Goal: Task Accomplishment & Management: Use online tool/utility

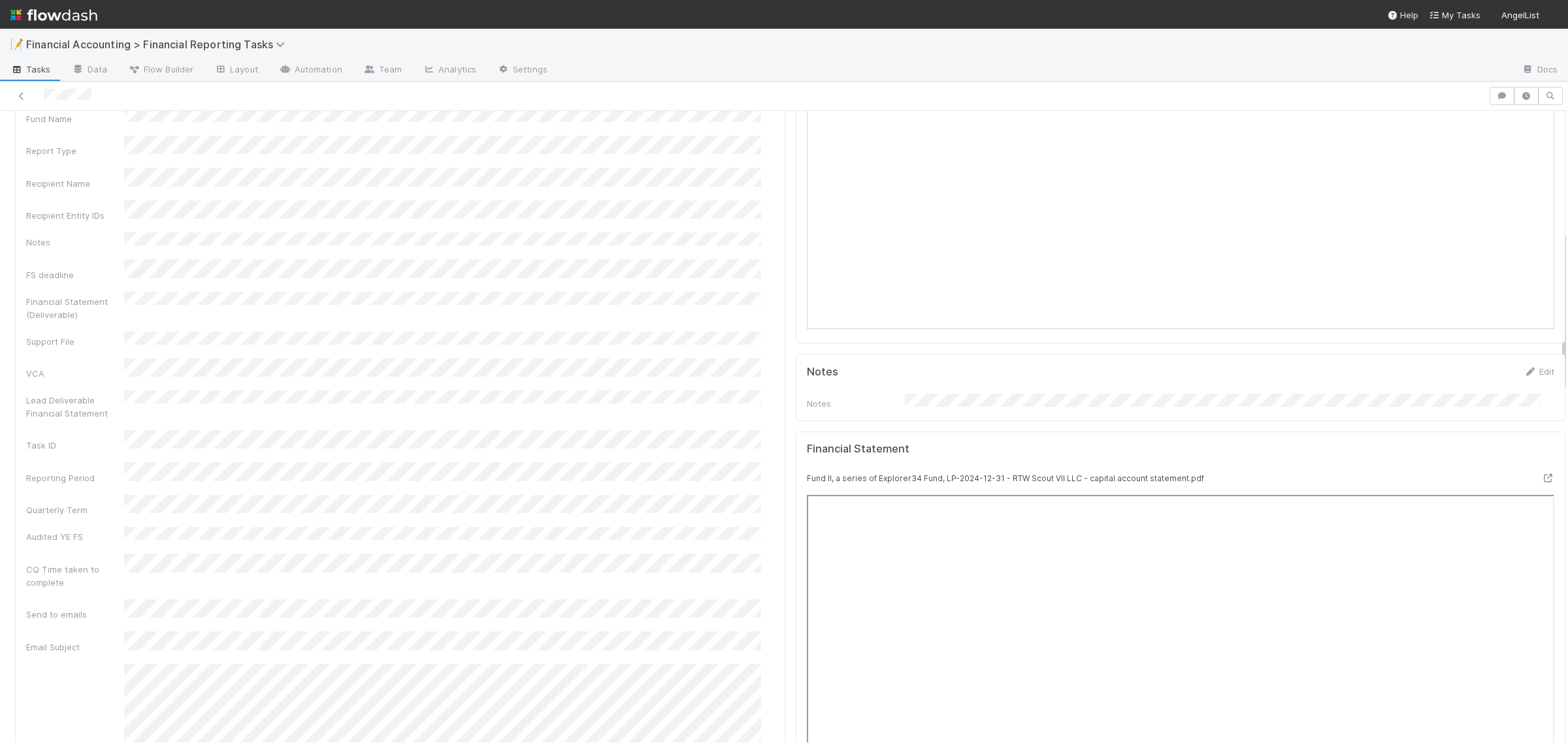
scroll to position [408, 0]
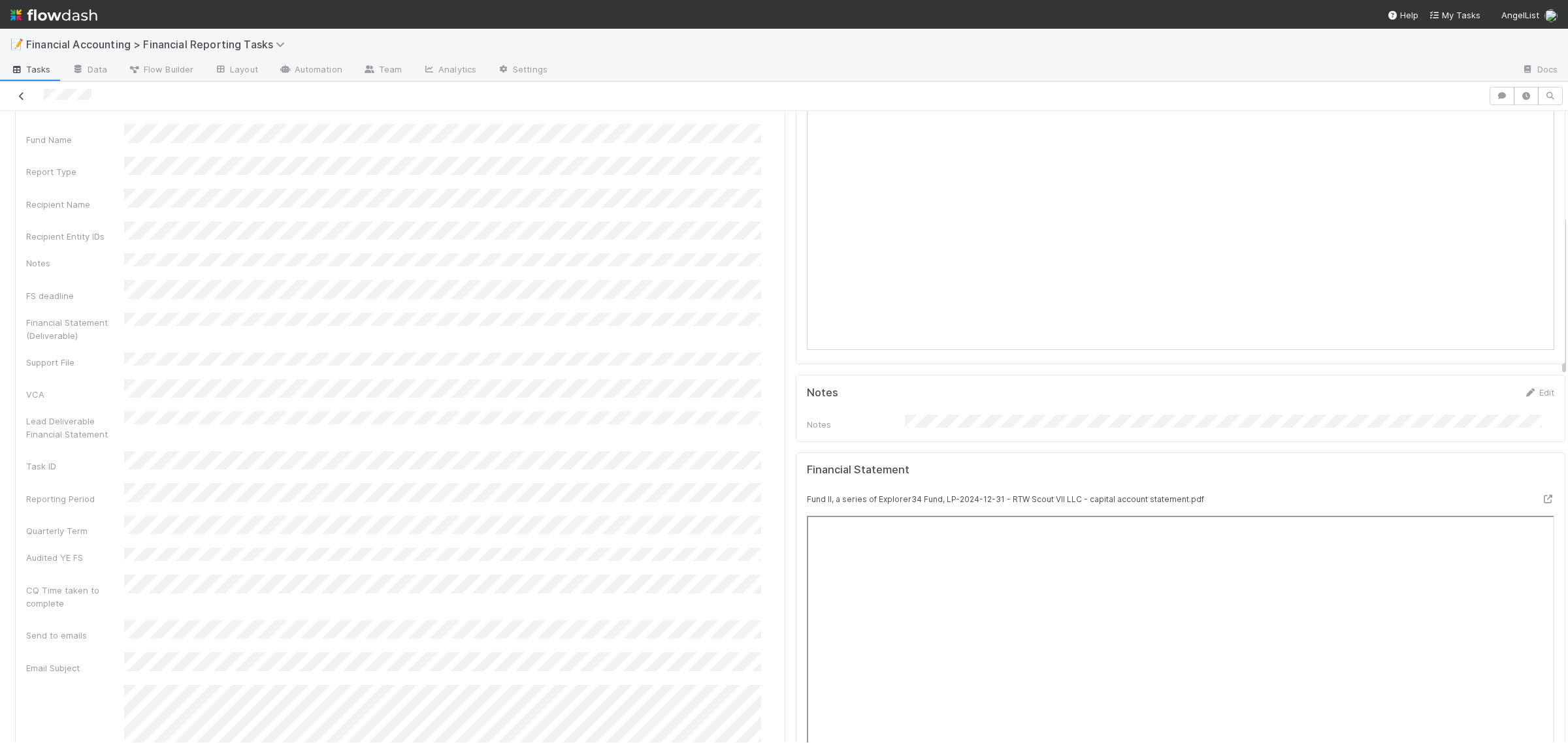
click at [15, 96] on icon at bounding box center [22, 96] width 13 height 9
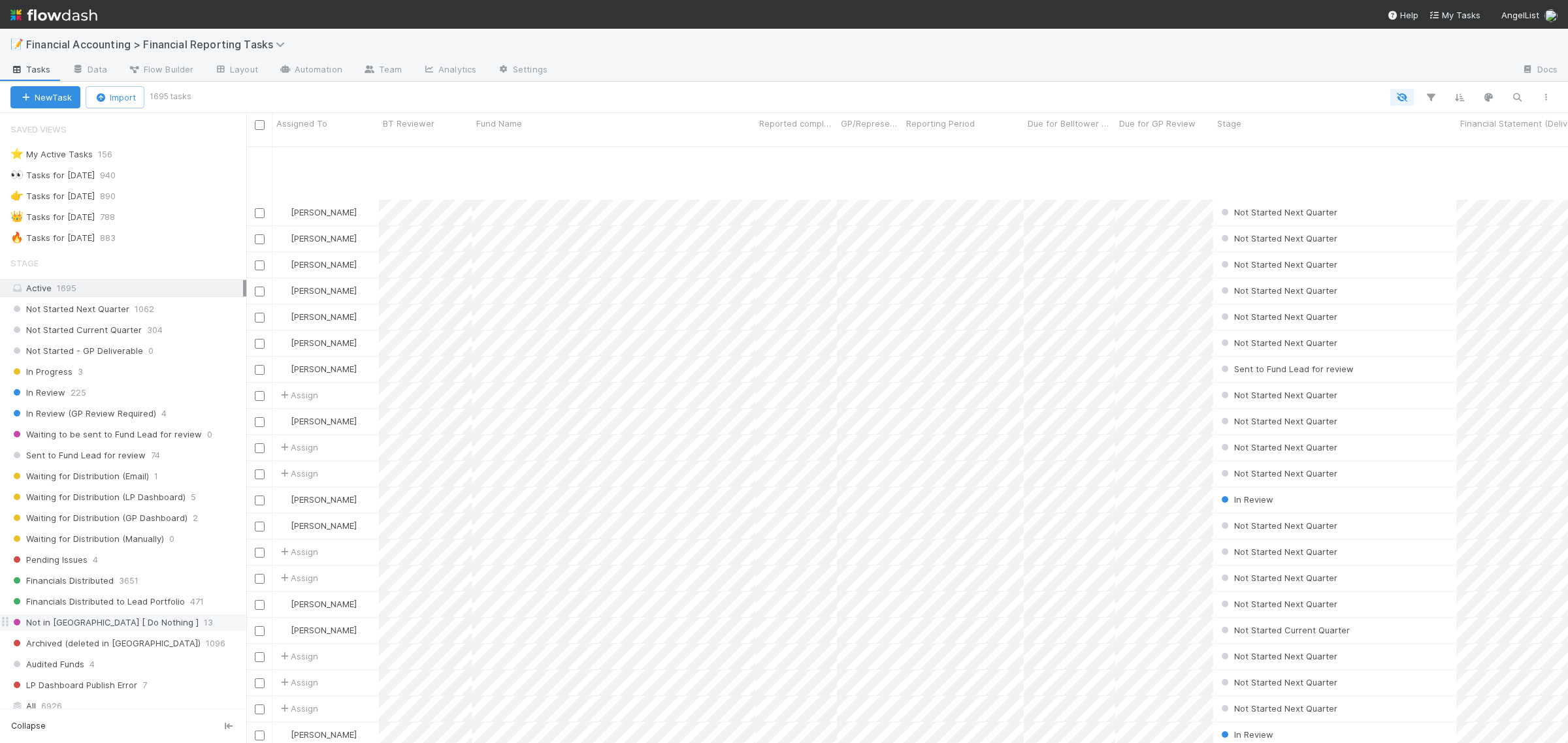
scroll to position [82, 0]
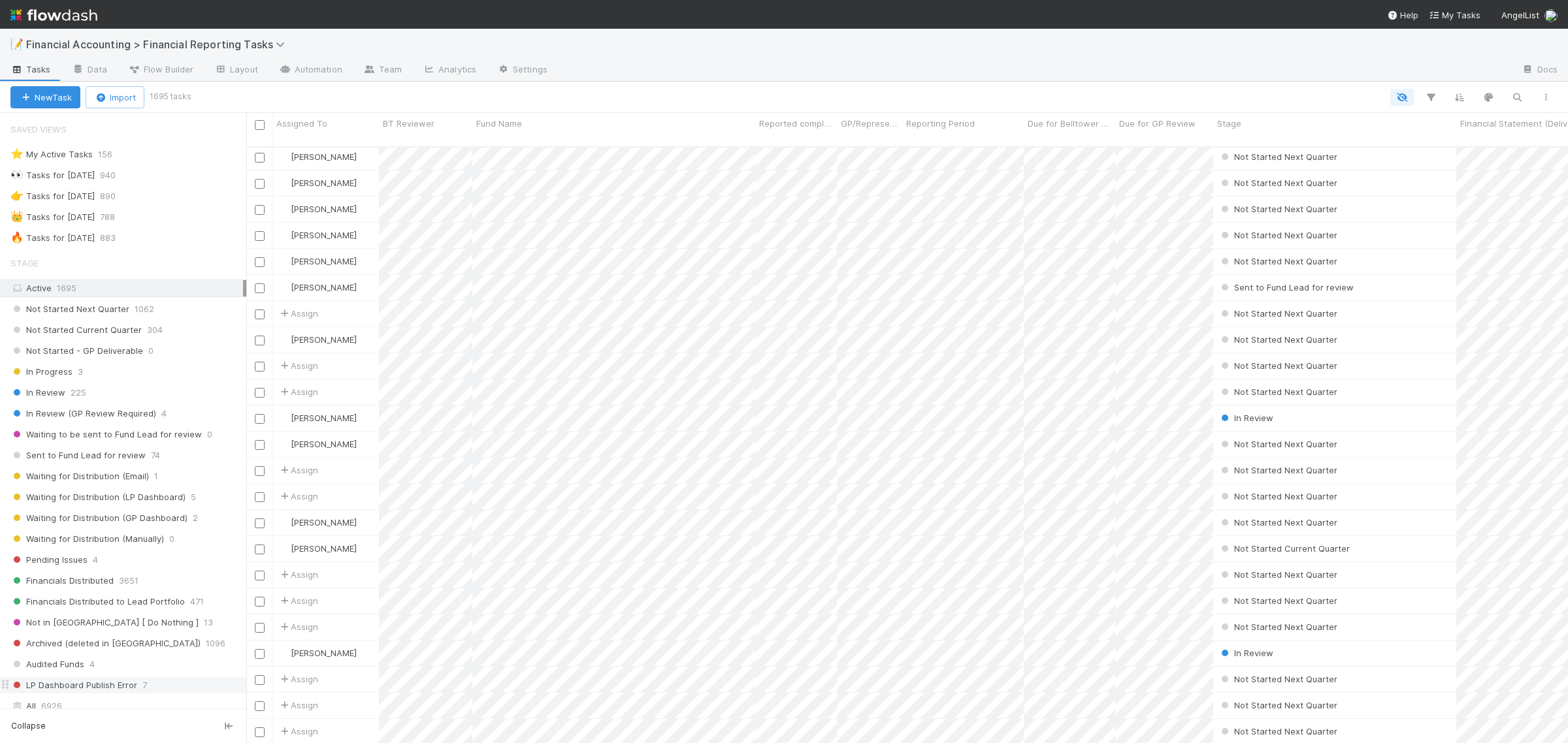
click at [91, 693] on span "LP Dashboard Publish Error" at bounding box center [74, 685] width 127 height 17
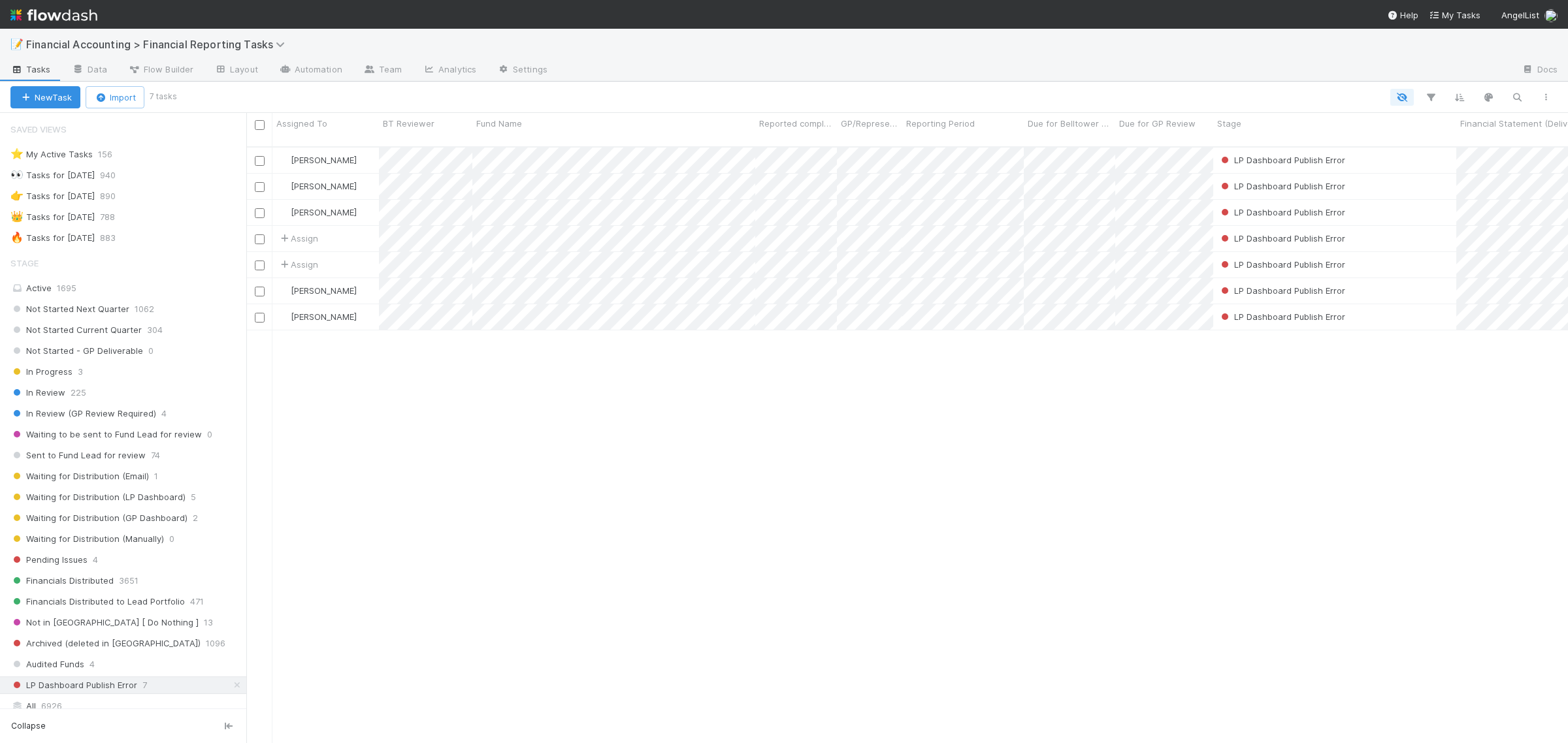
scroll to position [594, 1310]
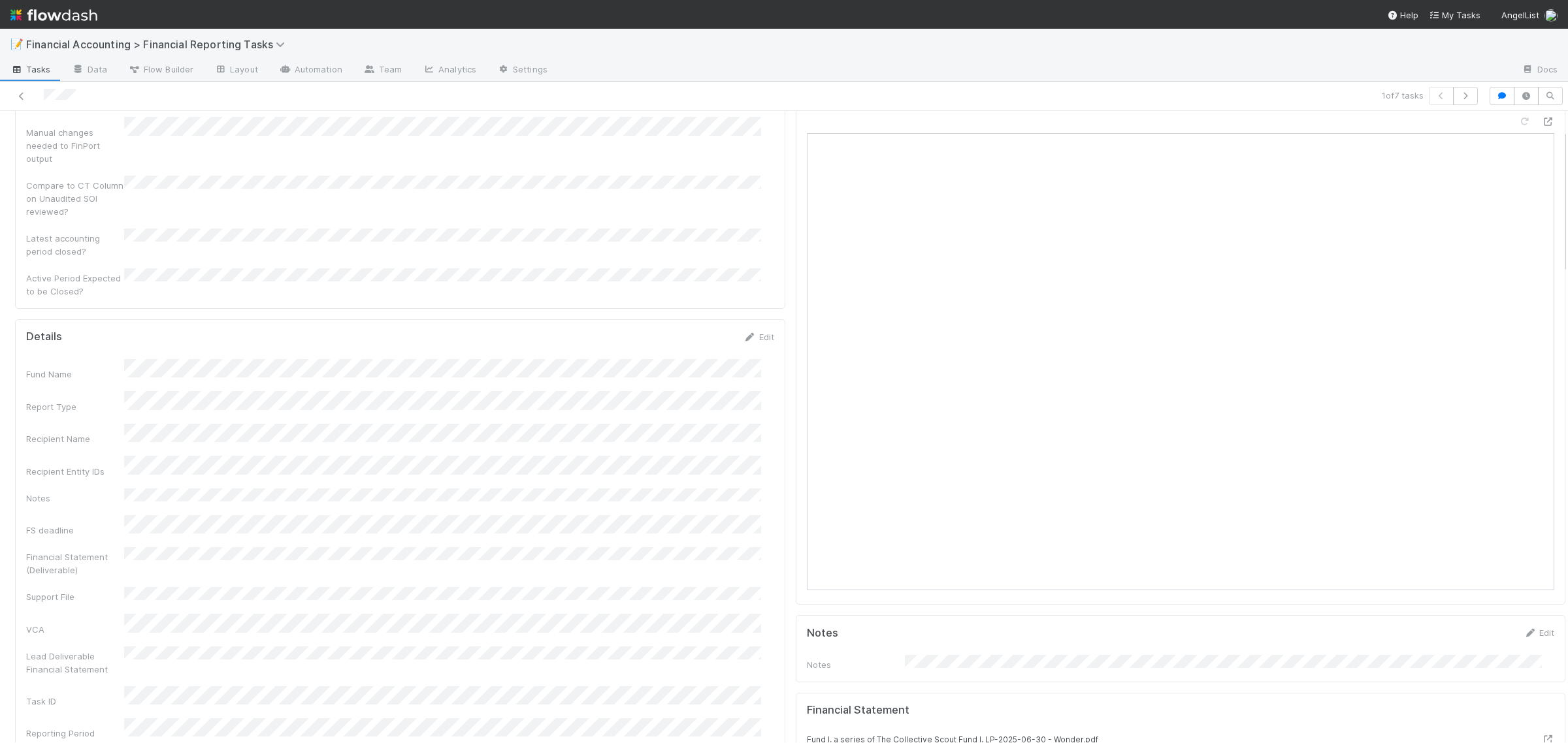
scroll to position [79, 0]
click at [1541, 207] on icon at bounding box center [1548, 211] width 13 height 9
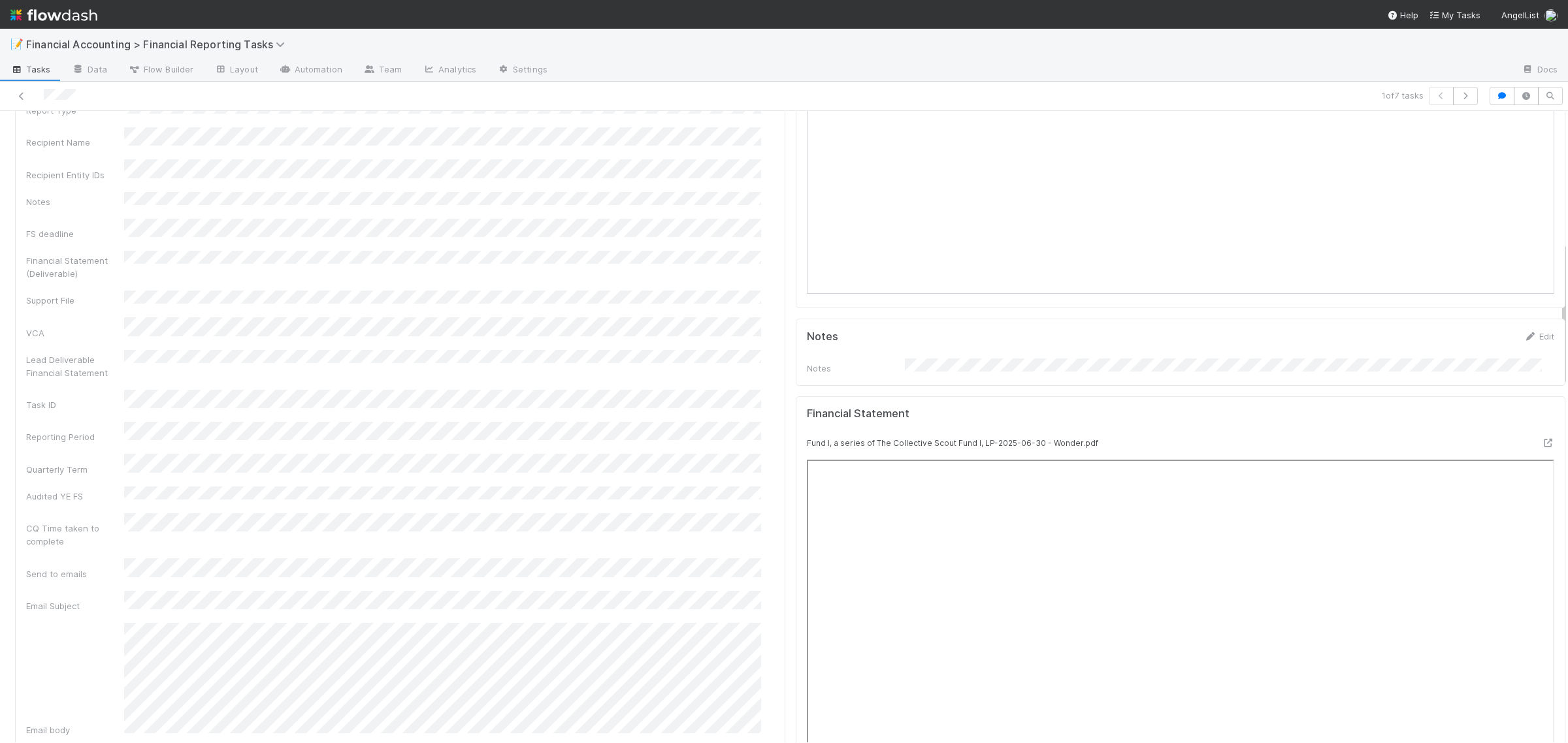
scroll to position [405, 0]
click at [21, 92] on icon at bounding box center [22, 96] width 13 height 9
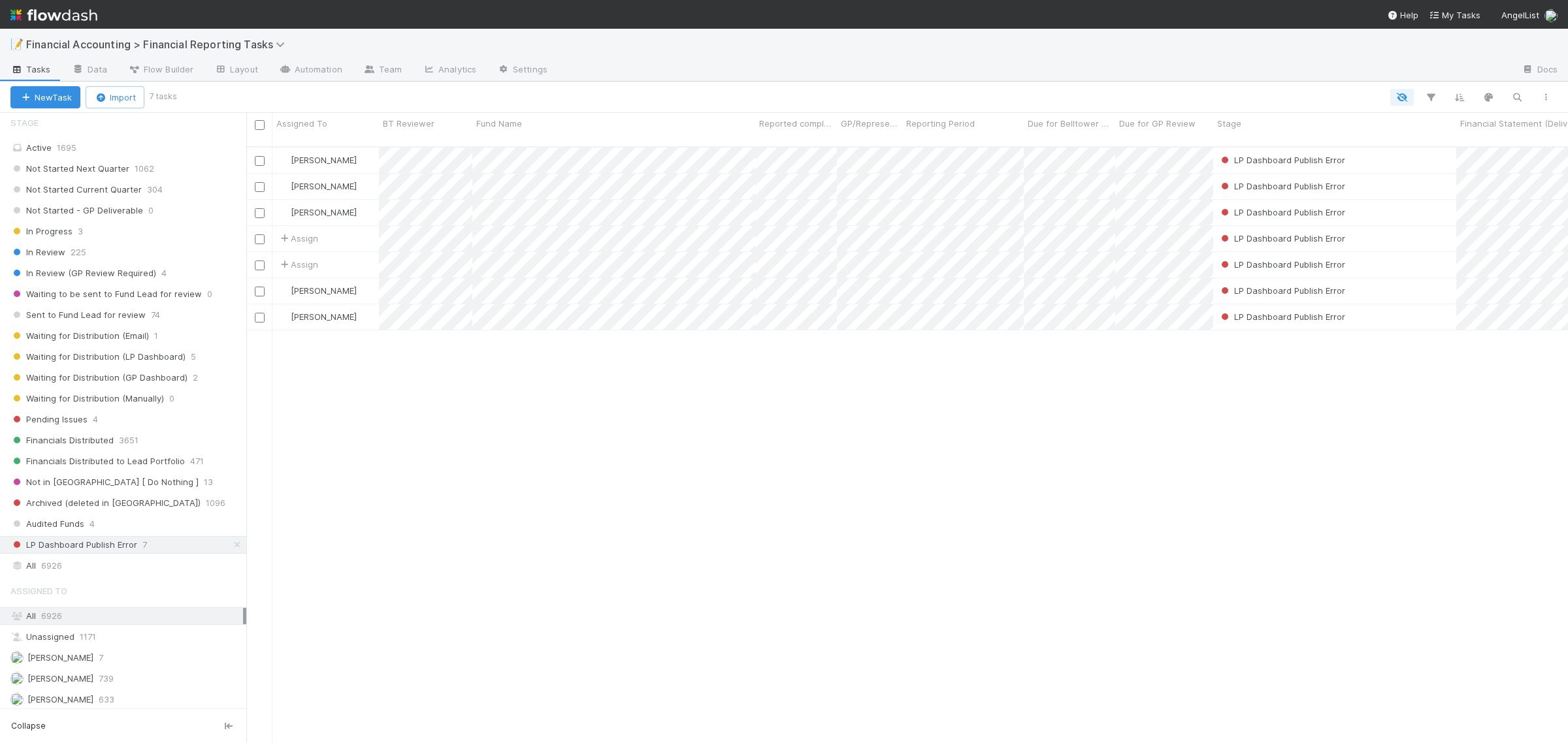
scroll to position [138, 0]
click at [66, 430] on span "Pending Issues" at bounding box center [49, 422] width 77 height 17
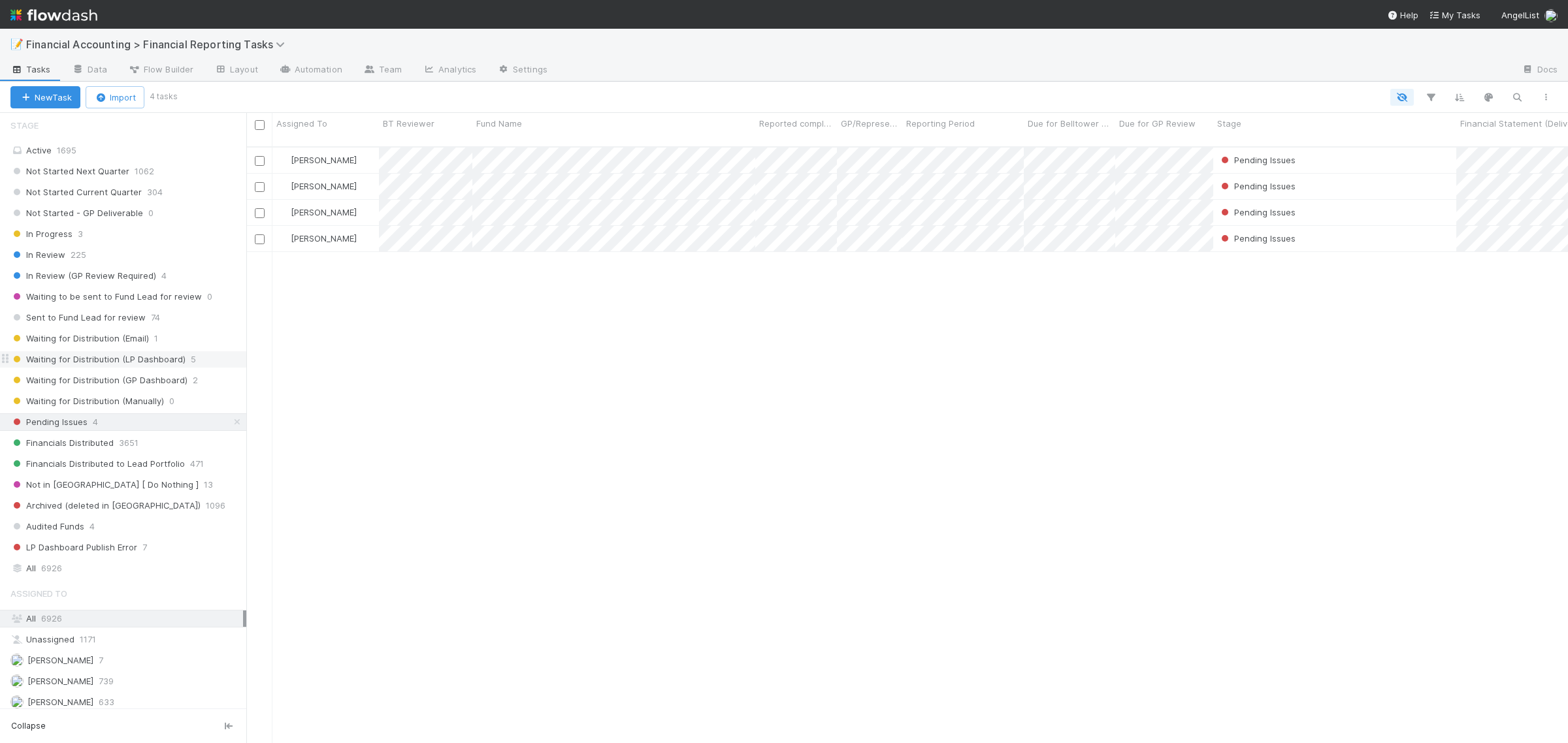
drag, startPoint x: 95, startPoint y: 324, endPoint x: 206, endPoint y: 370, distance: 120.2
click at [95, 323] on span "Sent to Fund Lead for review" at bounding box center [78, 318] width 135 height 17
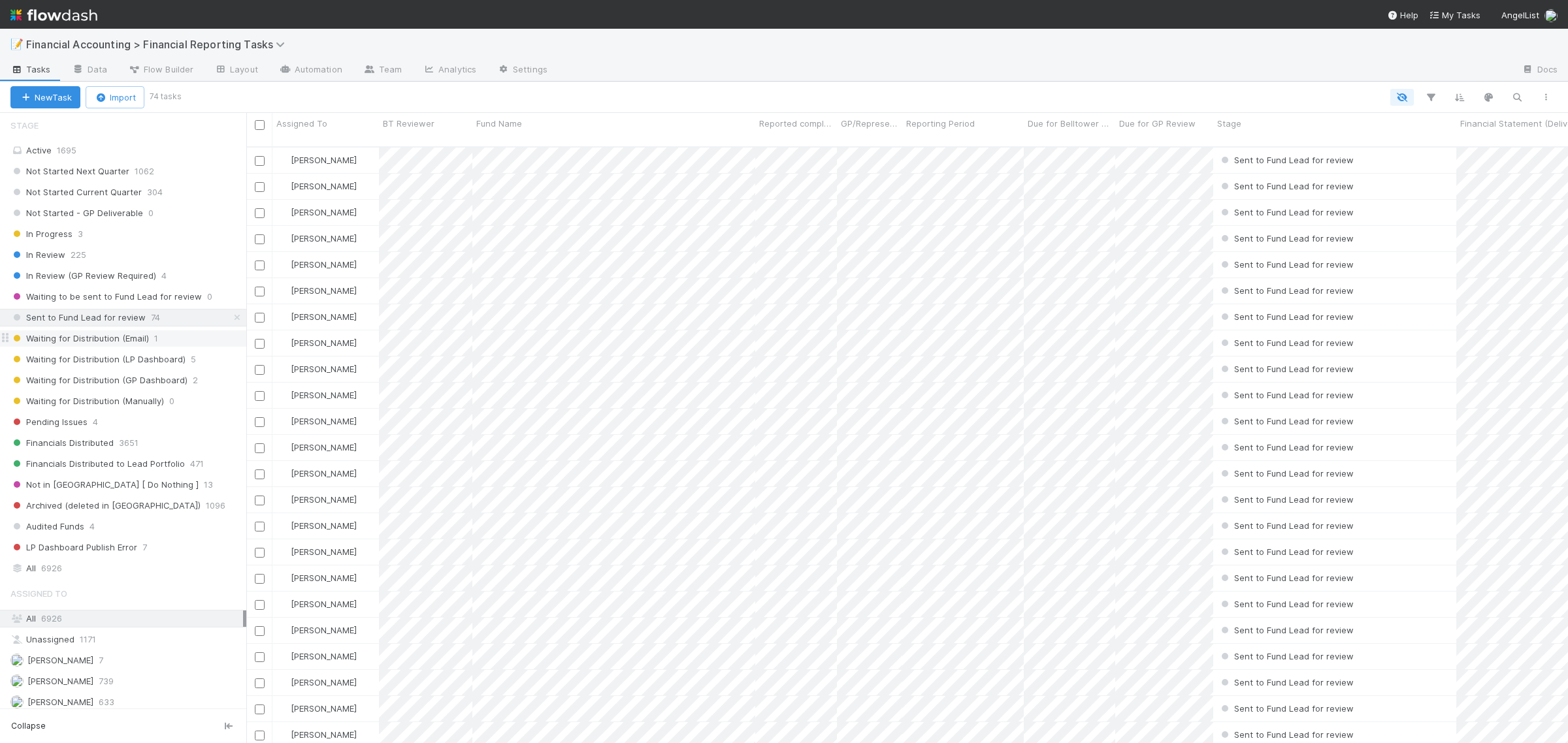
scroll to position [594, 1310]
click at [154, 367] on span "Waiting for Distribution (LP Dashboard)" at bounding box center [98, 359] width 175 height 17
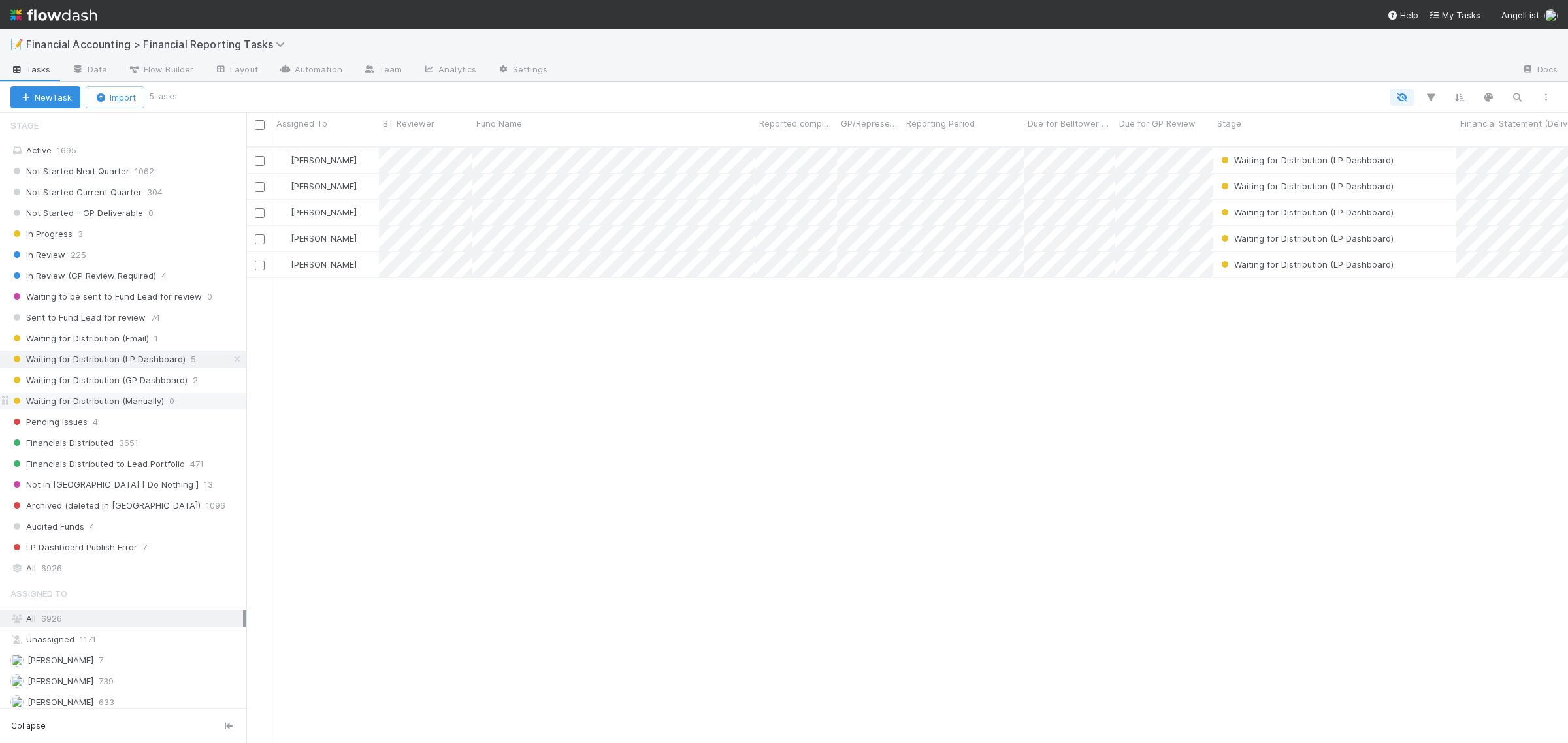
scroll to position [594, 1310]
click at [158, 386] on span "Waiting for Distribution (GP Dashboard)" at bounding box center [99, 380] width 177 height 17
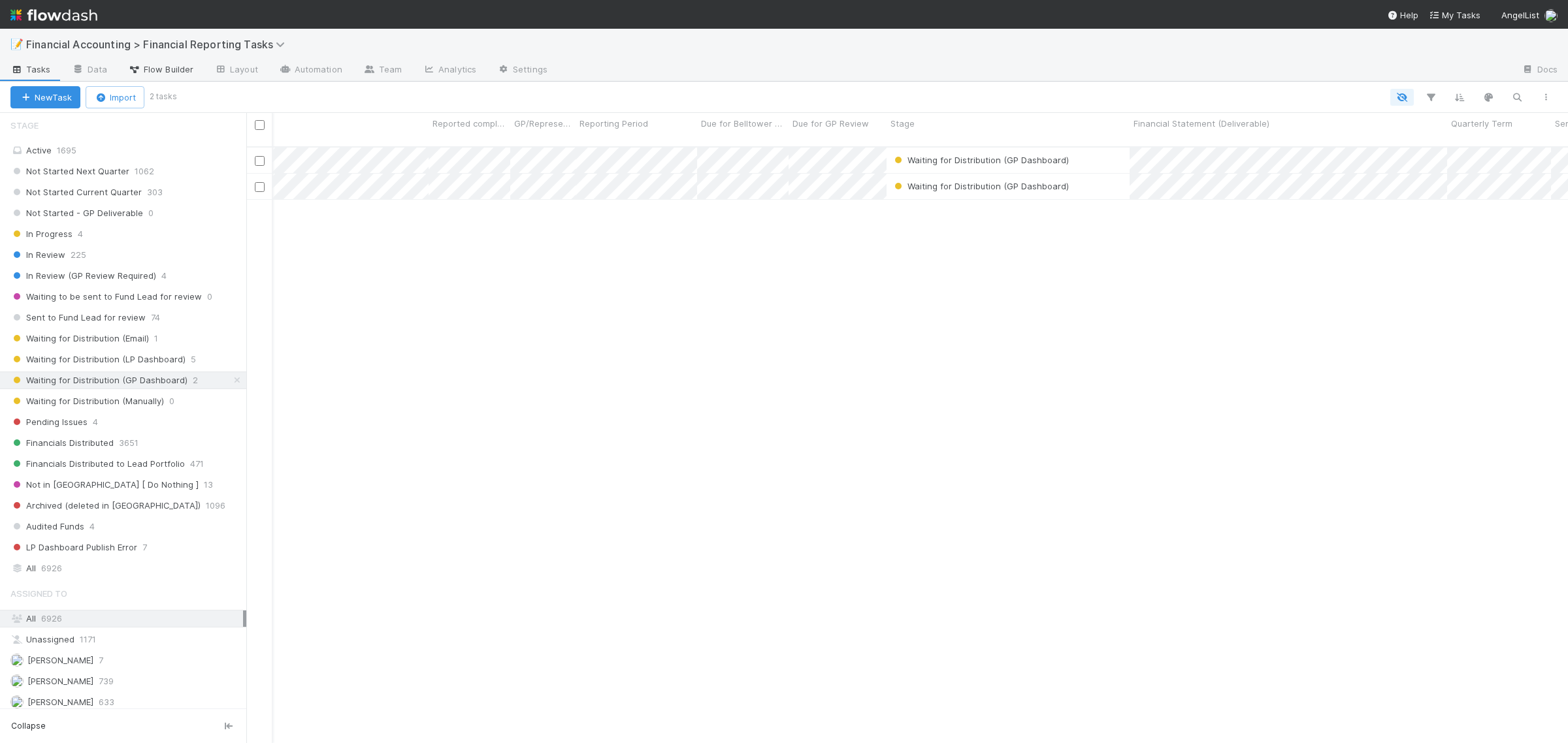
click at [157, 67] on span "Flow Builder" at bounding box center [161, 69] width 65 height 13
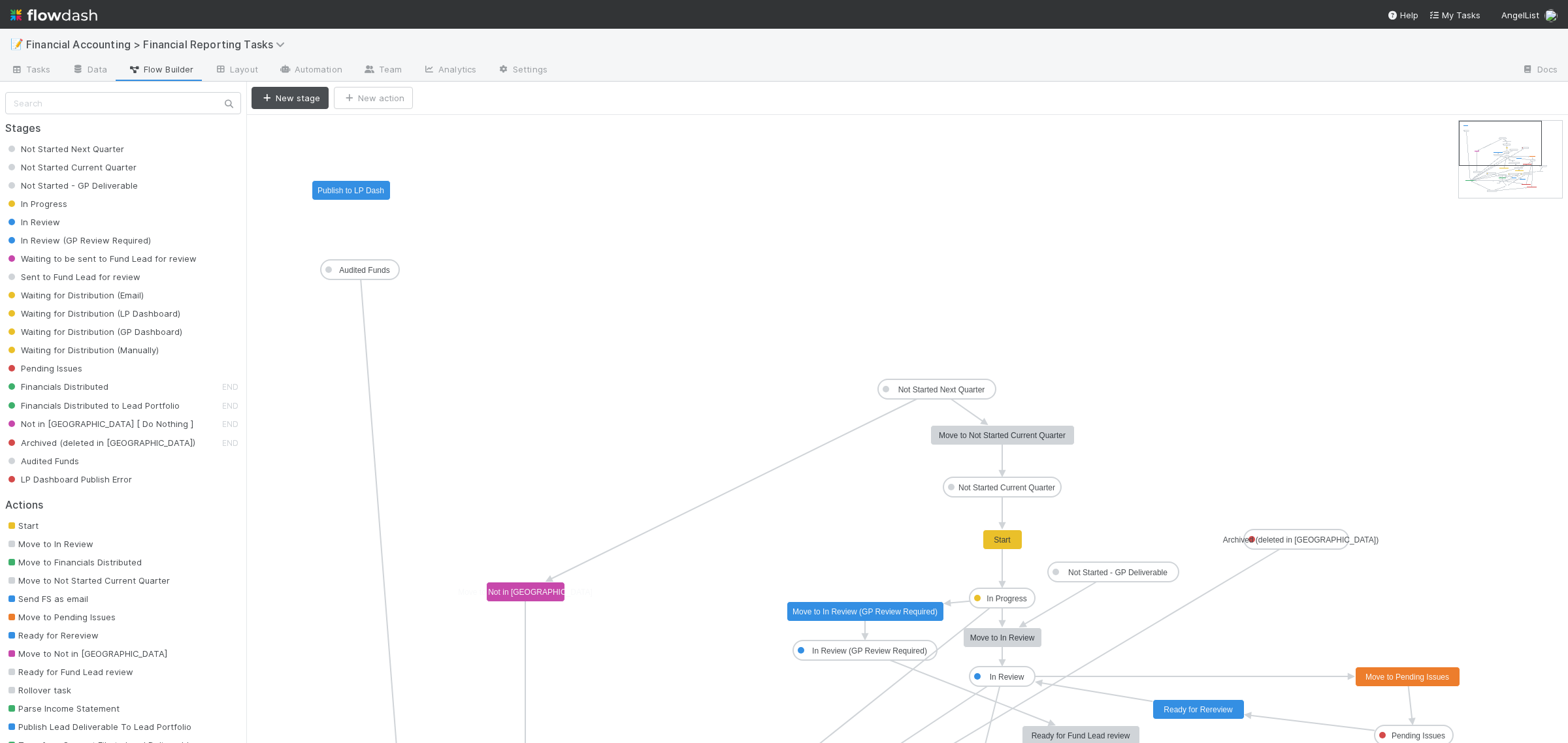
click at [817, 614] on text "Move to In Review (GP Review Required)" at bounding box center [864, 612] width 145 height 9
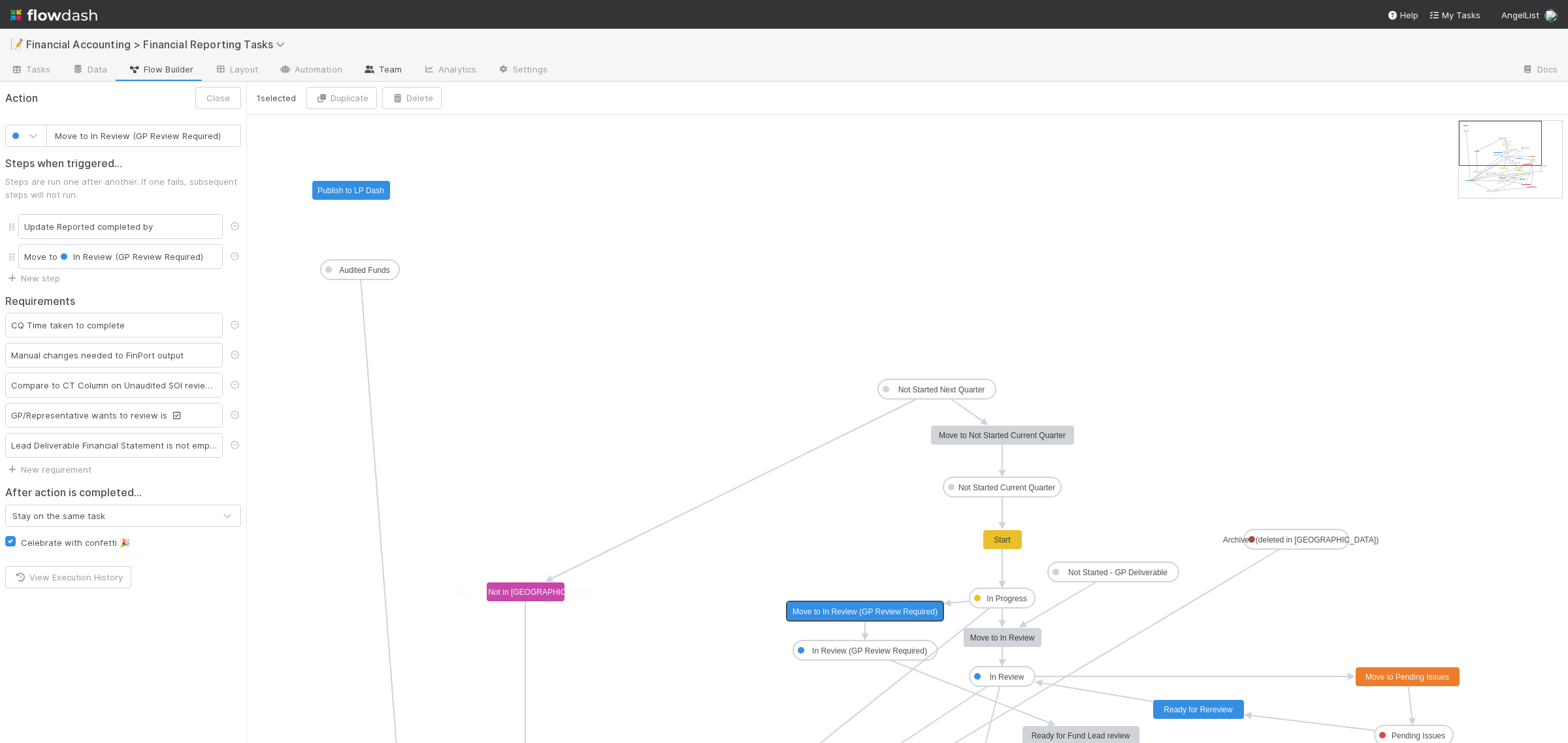
click at [385, 64] on link "Team" at bounding box center [383, 71] width 59 height 21
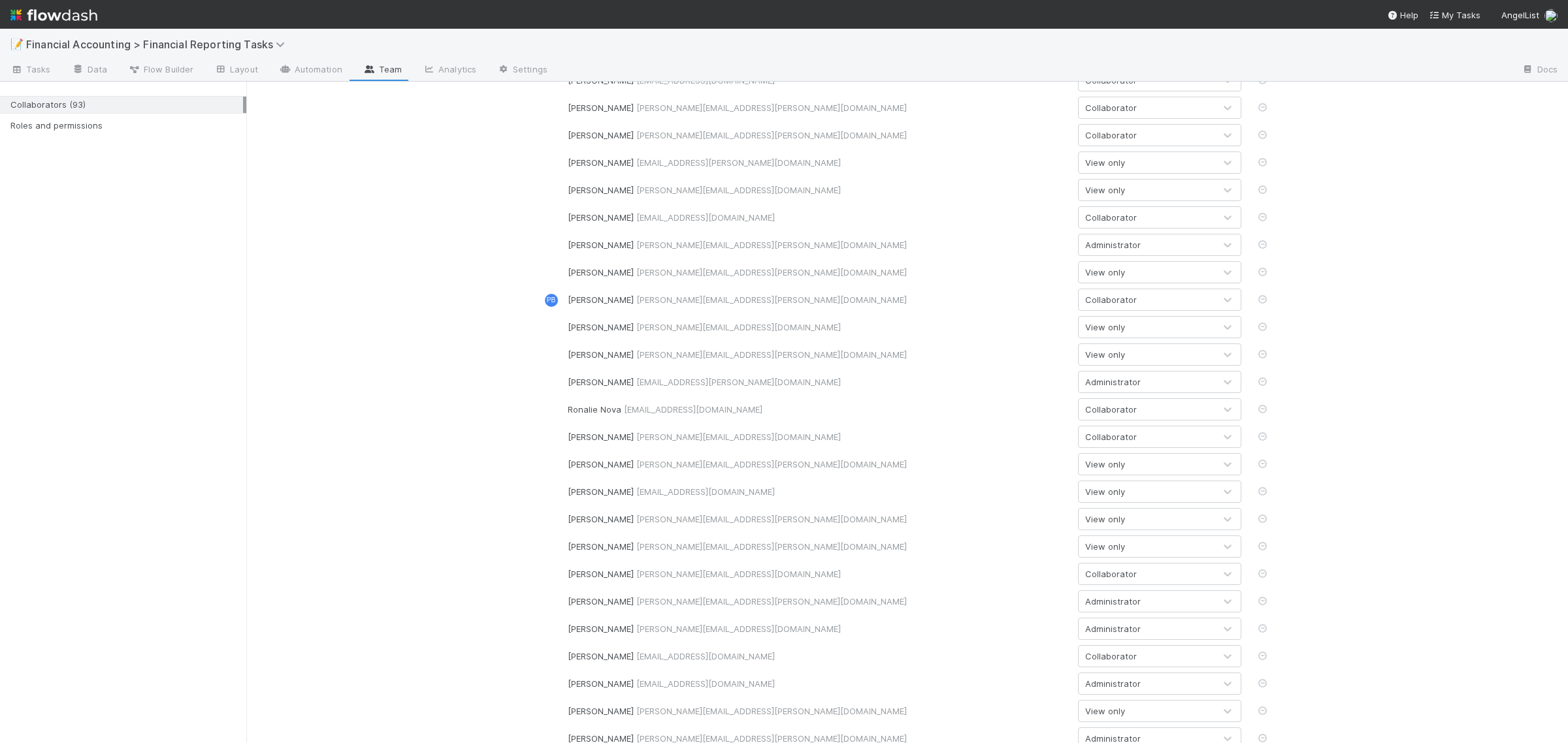
scroll to position [2016, 0]
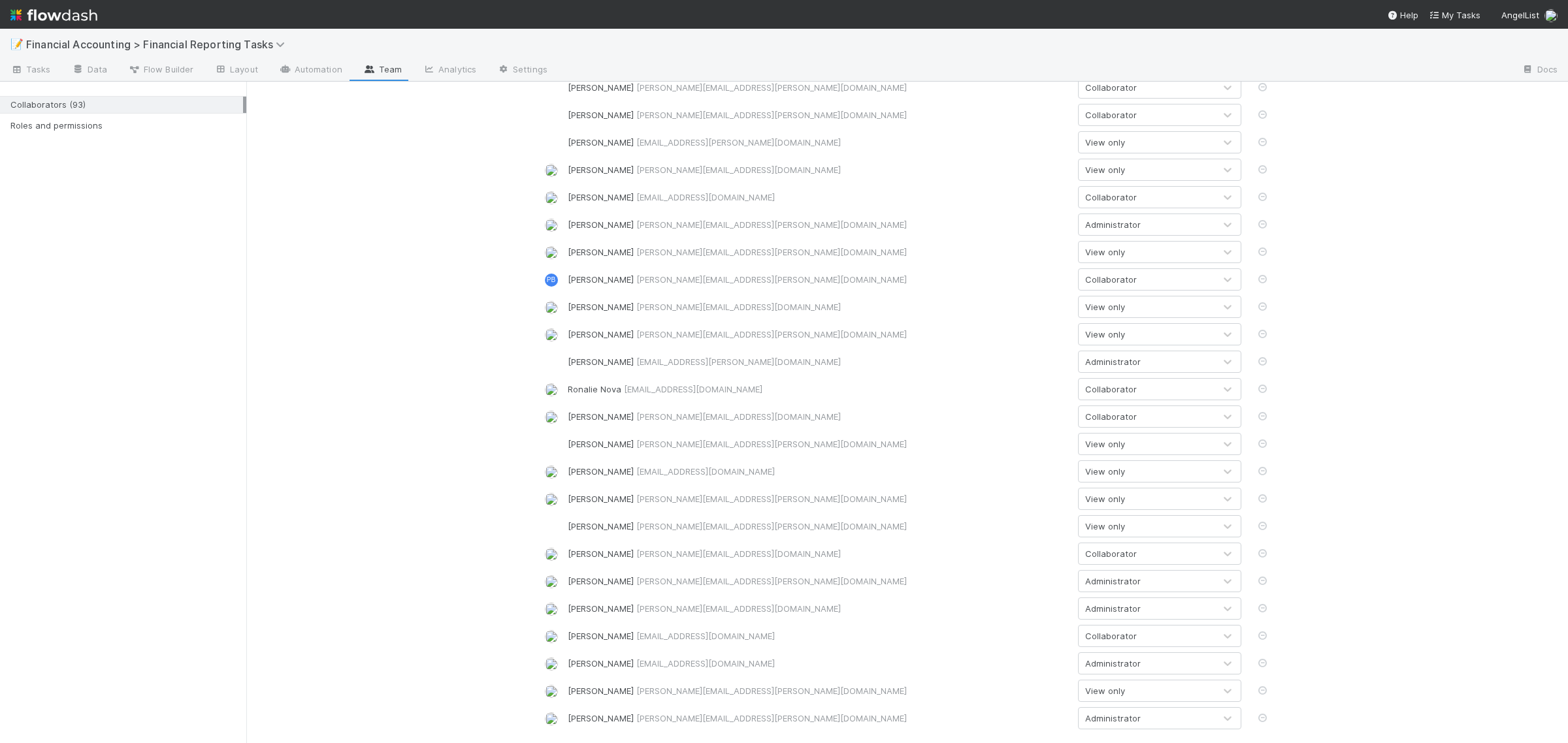
click at [1103, 386] on div "Collaborator" at bounding box center [1111, 389] width 52 height 13
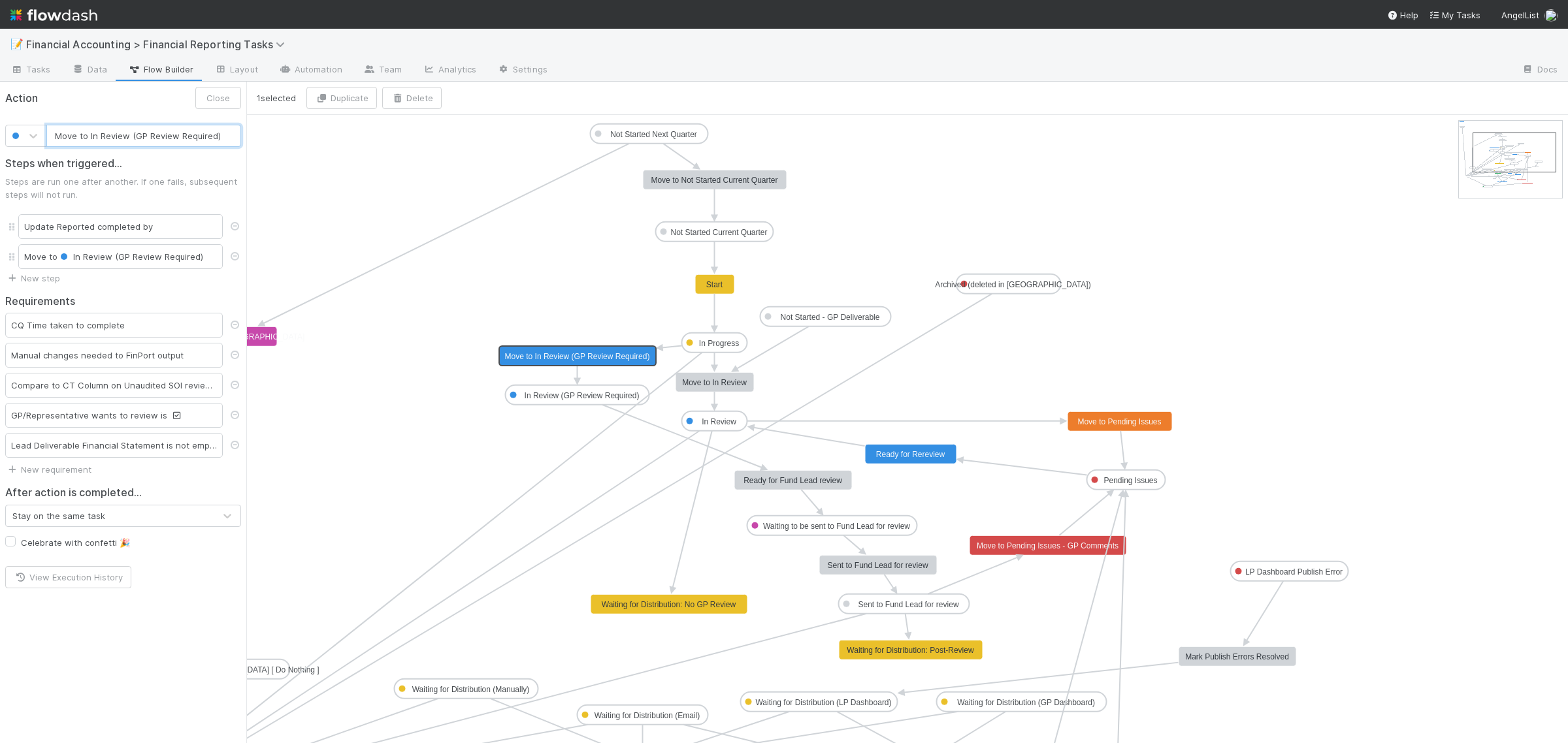
type input "Ready for Rereview"
checkbox input "false"
click at [925, 455] on text "Ready for Rereview" at bounding box center [911, 454] width 69 height 9
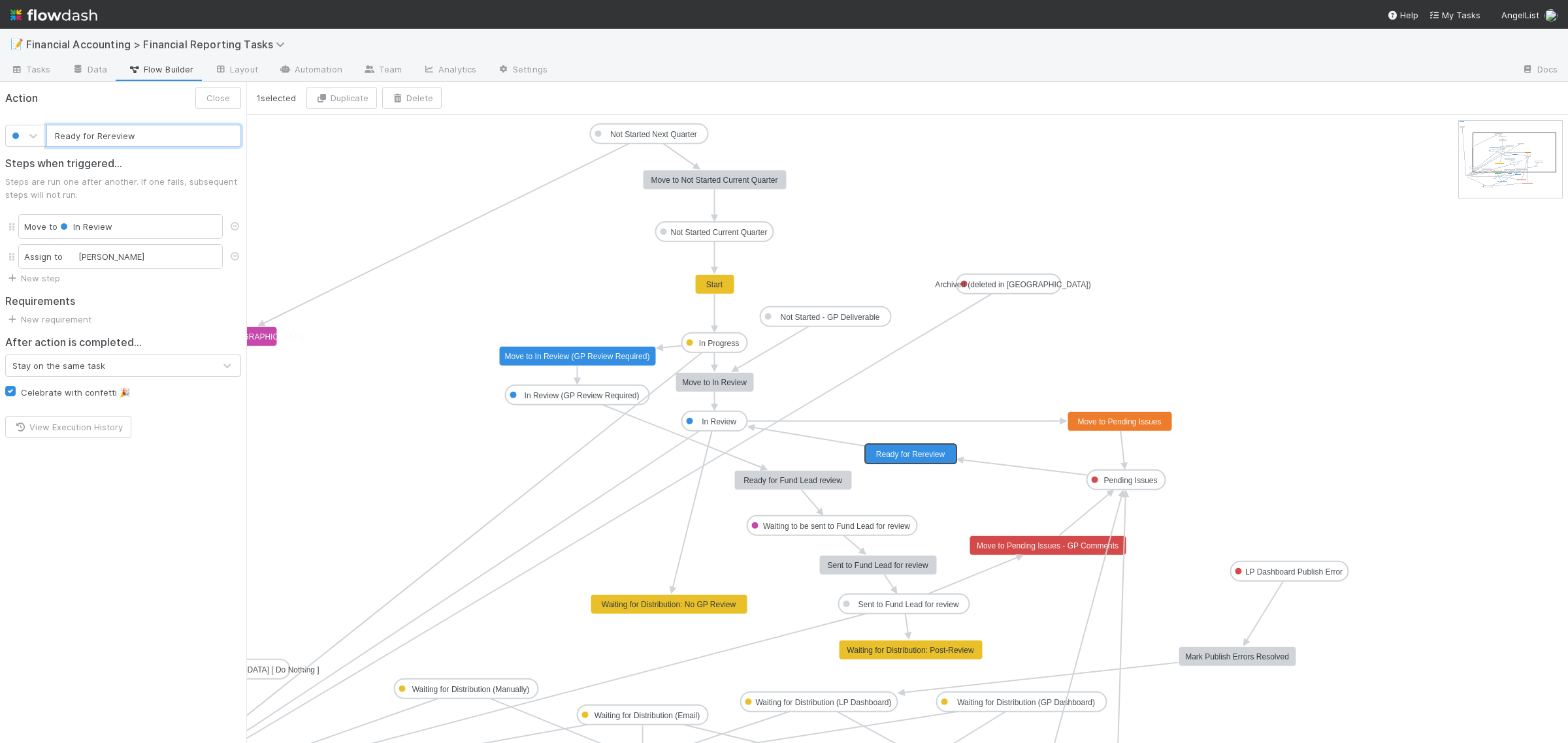
type input "Move to In Review (GP Review Required)"
checkbox input "true"
click at [555, 352] on text "Move to In Review (GP Review Required)" at bounding box center [577, 357] width 145 height 9
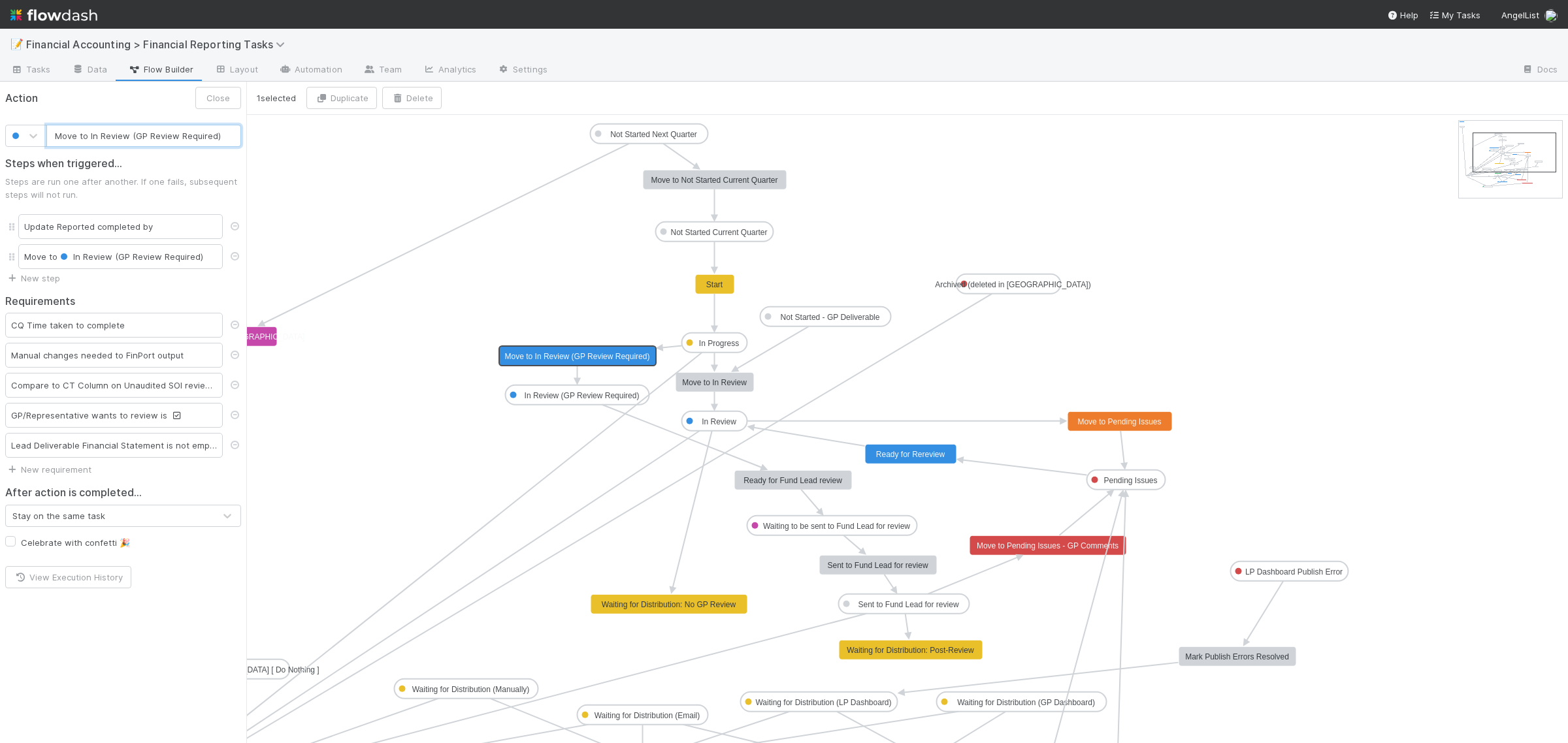
type input "Move to In Review"
checkbox input "false"
click at [708, 380] on text "Move to In Review" at bounding box center [714, 382] width 65 height 9
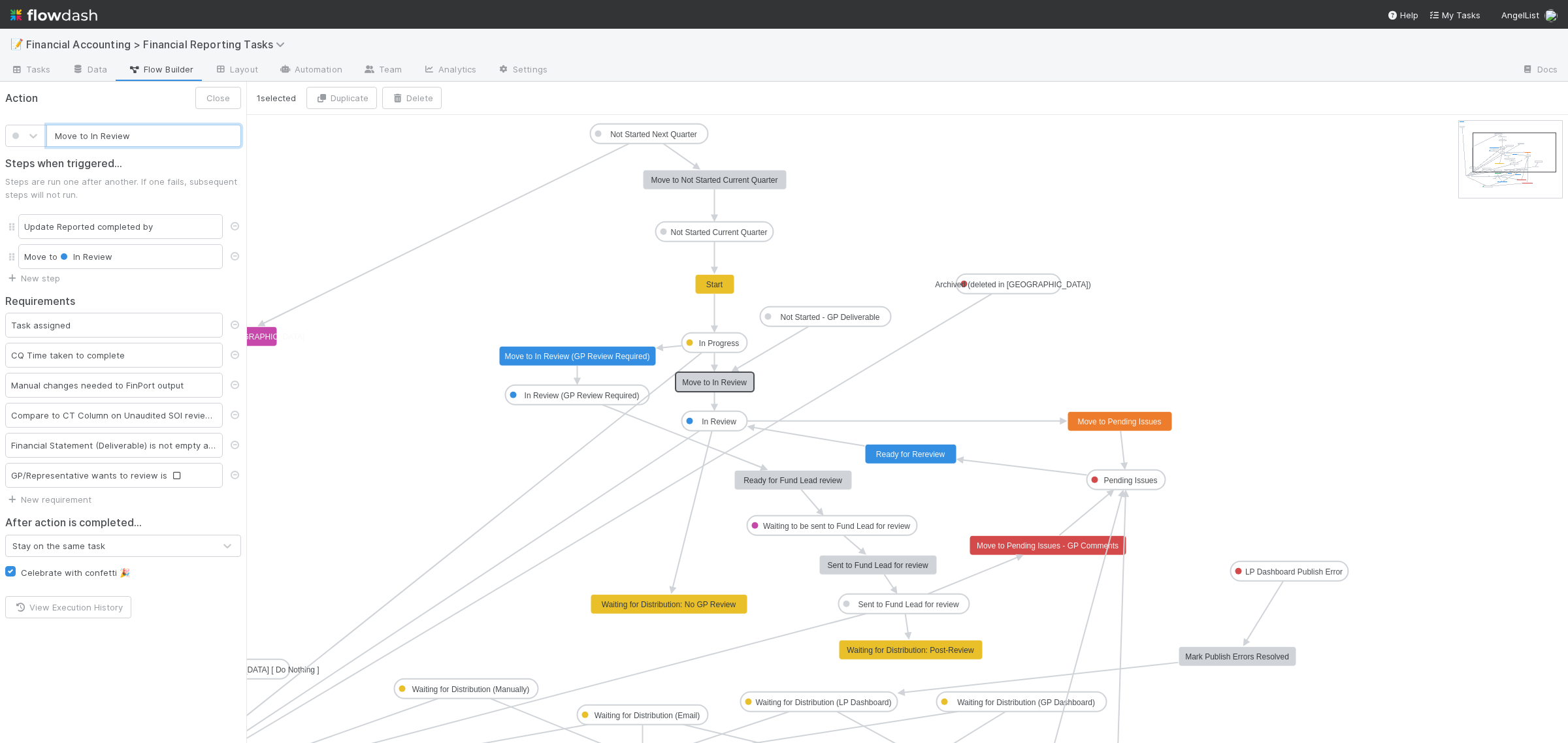
type input "Move to In Review (GP Review Required)"
checkbox input "true"
click at [572, 353] on text "Move to In Review (GP Review Required)" at bounding box center [577, 357] width 145 height 9
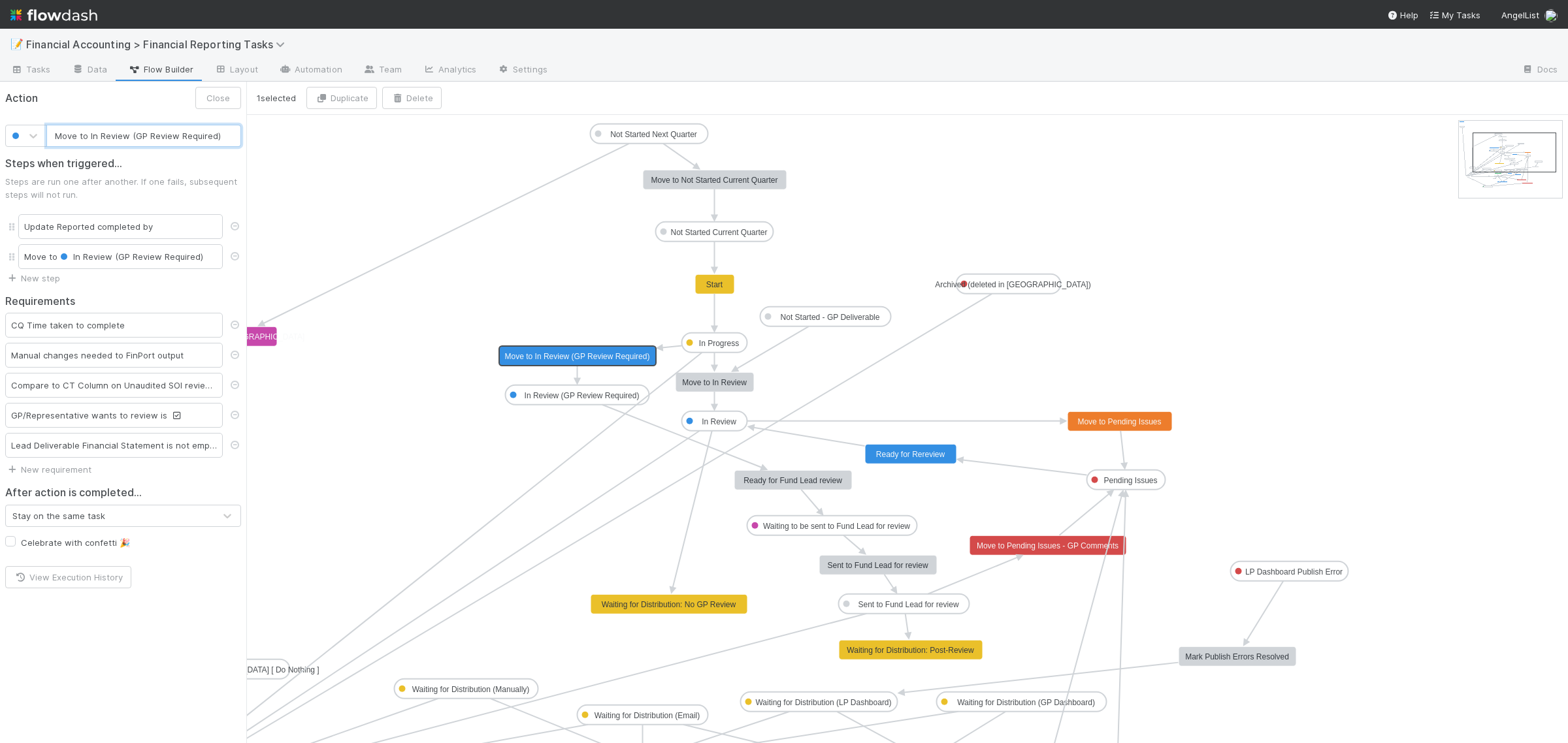
type input "Move to In Review"
checkbox input "false"
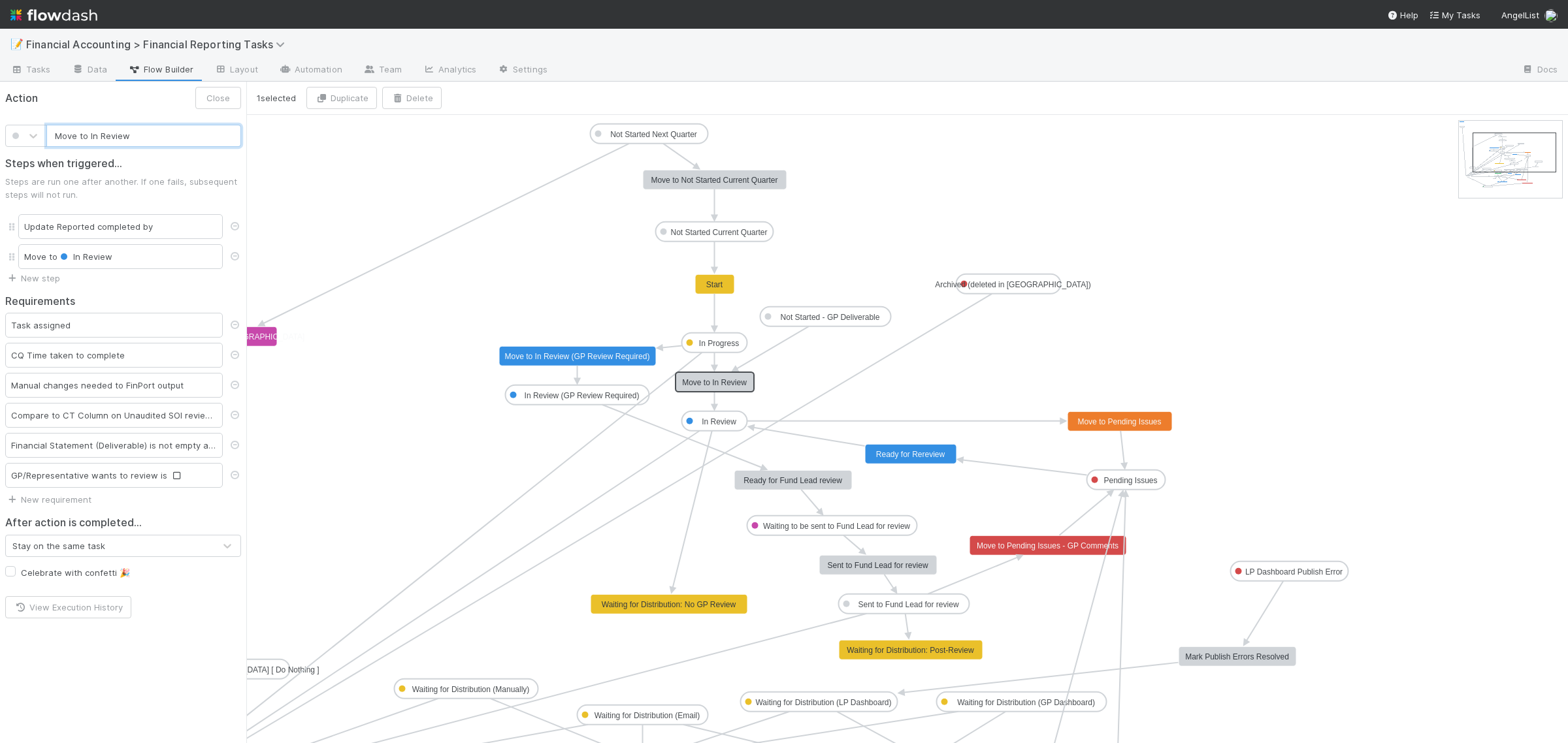
click at [697, 383] on text "Move to In Review" at bounding box center [714, 382] width 65 height 9
type input "Move to In Review (GP Review Required)"
checkbox input "true"
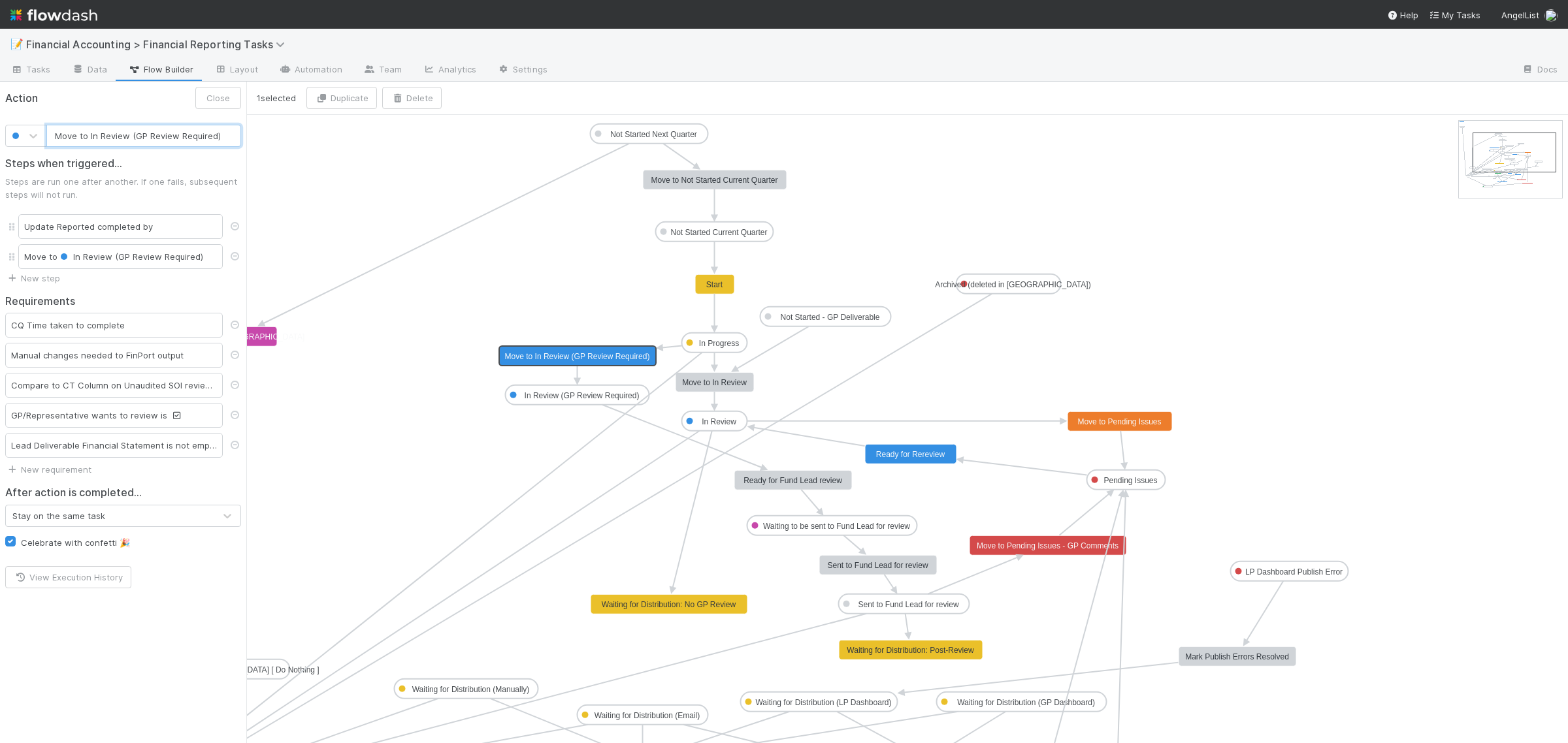
click at [568, 358] on text "Move to In Review (GP Review Required)" at bounding box center [577, 357] width 145 height 9
type input "Move to In Review"
checkbox input "false"
click at [691, 382] on text "Move to In Review" at bounding box center [714, 382] width 65 height 9
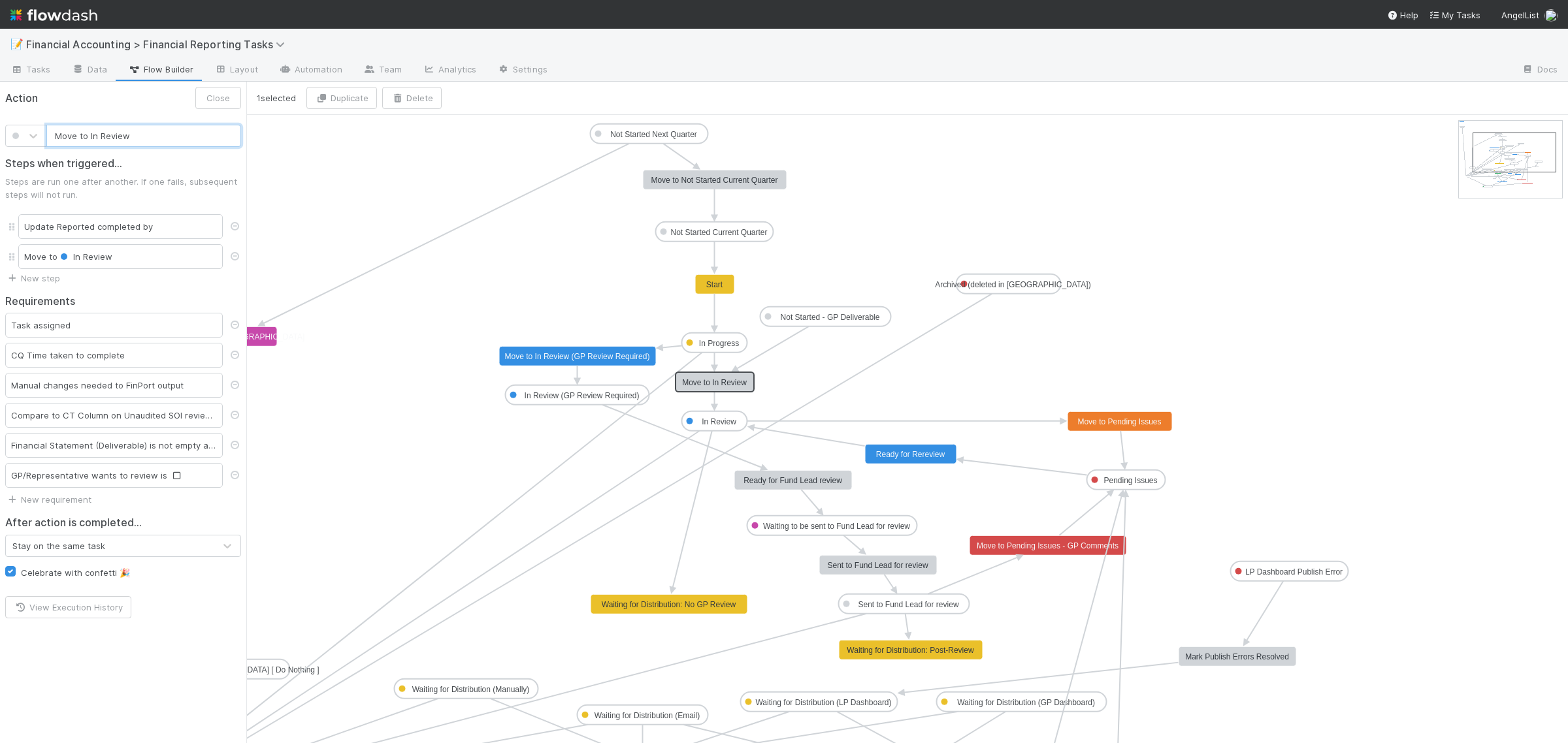
type input "Move to In Review (GP Review Required)"
checkbox input "true"
click at [605, 357] on text "Move to In Review (GP Review Required)" at bounding box center [577, 357] width 145 height 9
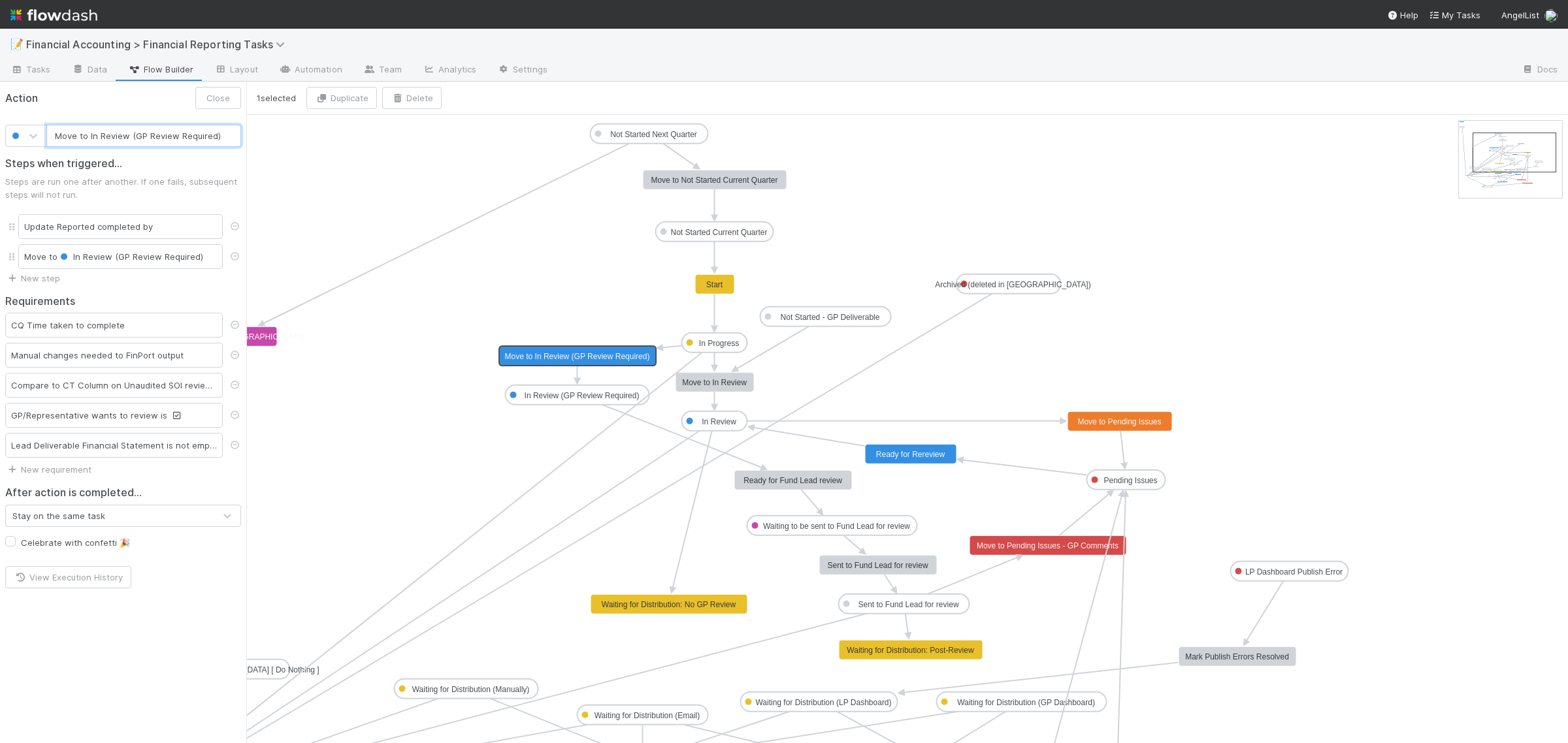
type input "Move to In Review"
checkbox input "false"
click at [707, 384] on text "Move to In Review" at bounding box center [714, 382] width 65 height 9
type input "Move to In Review (GP Review Required)"
checkbox input "true"
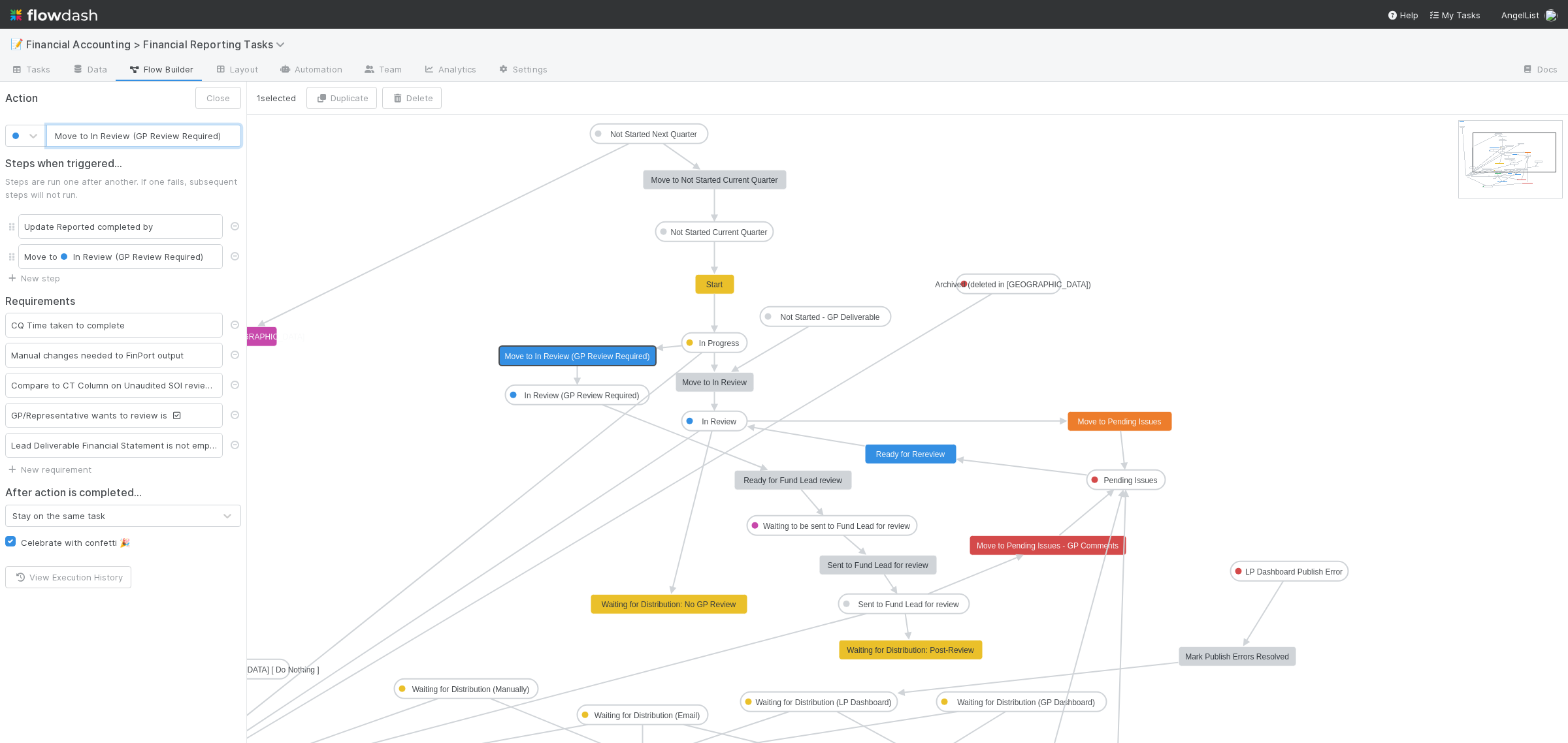
click at [605, 354] on text "Move to In Review (GP Review Required)" at bounding box center [577, 357] width 145 height 9
click at [183, 418] on div "GP/Representative wants to review is" at bounding box center [114, 415] width 217 height 25
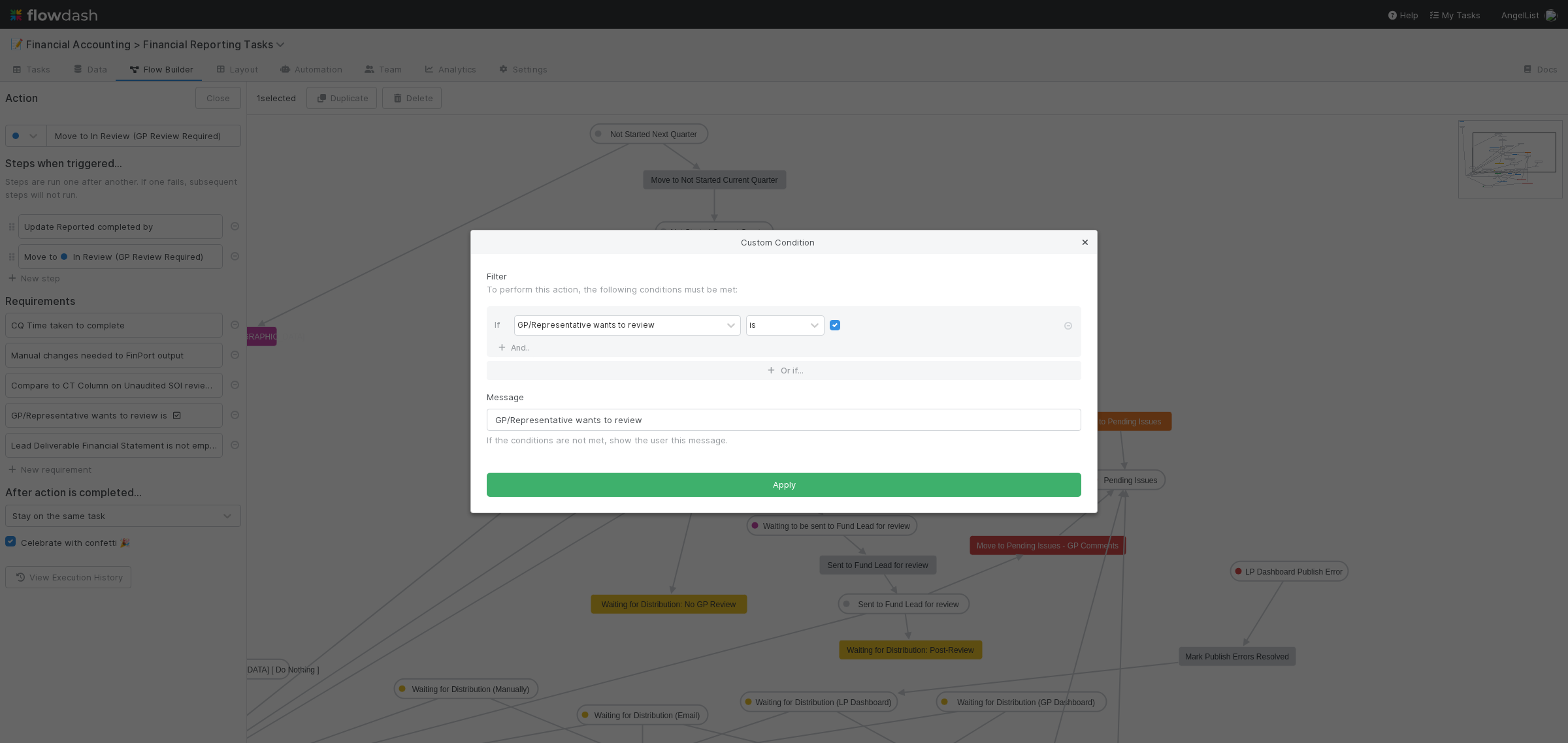
click at [1086, 242] on icon at bounding box center [1085, 242] width 13 height 9
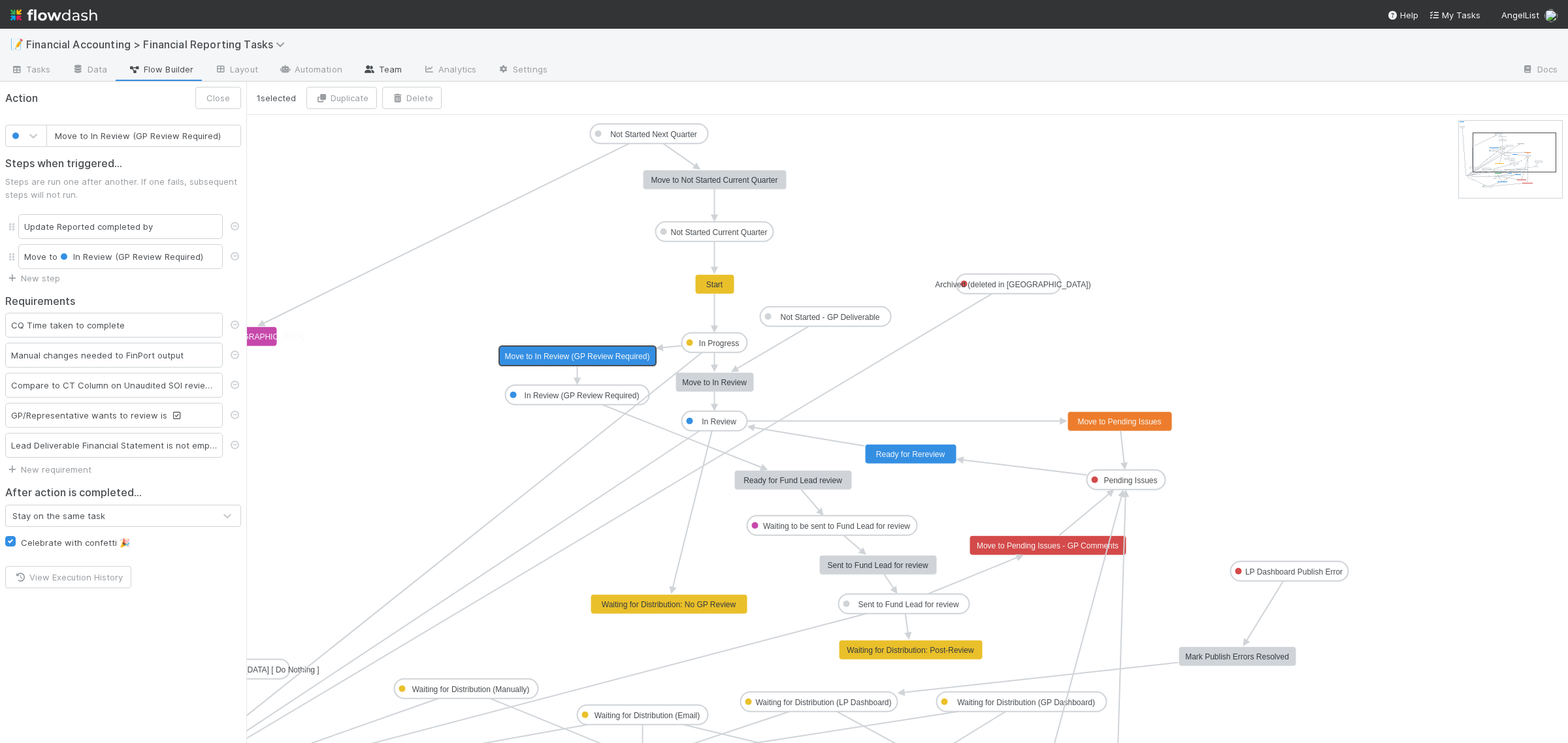
click at [386, 70] on link "Team" at bounding box center [383, 71] width 59 height 21
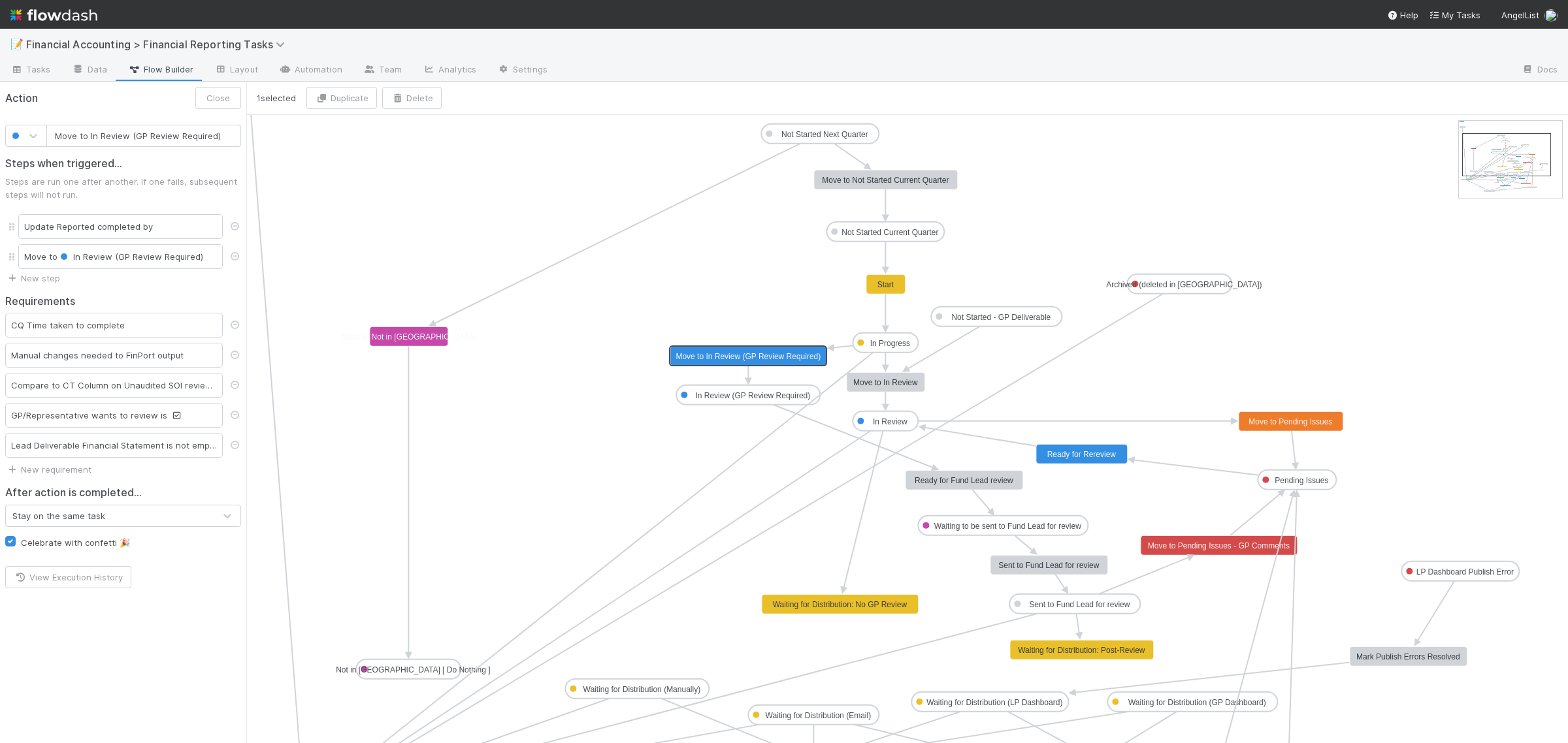
click at [770, 357] on text "Move to In Review (GP Review Required)" at bounding box center [747, 357] width 145 height 9
type input "Move to In Review"
checkbox input "false"
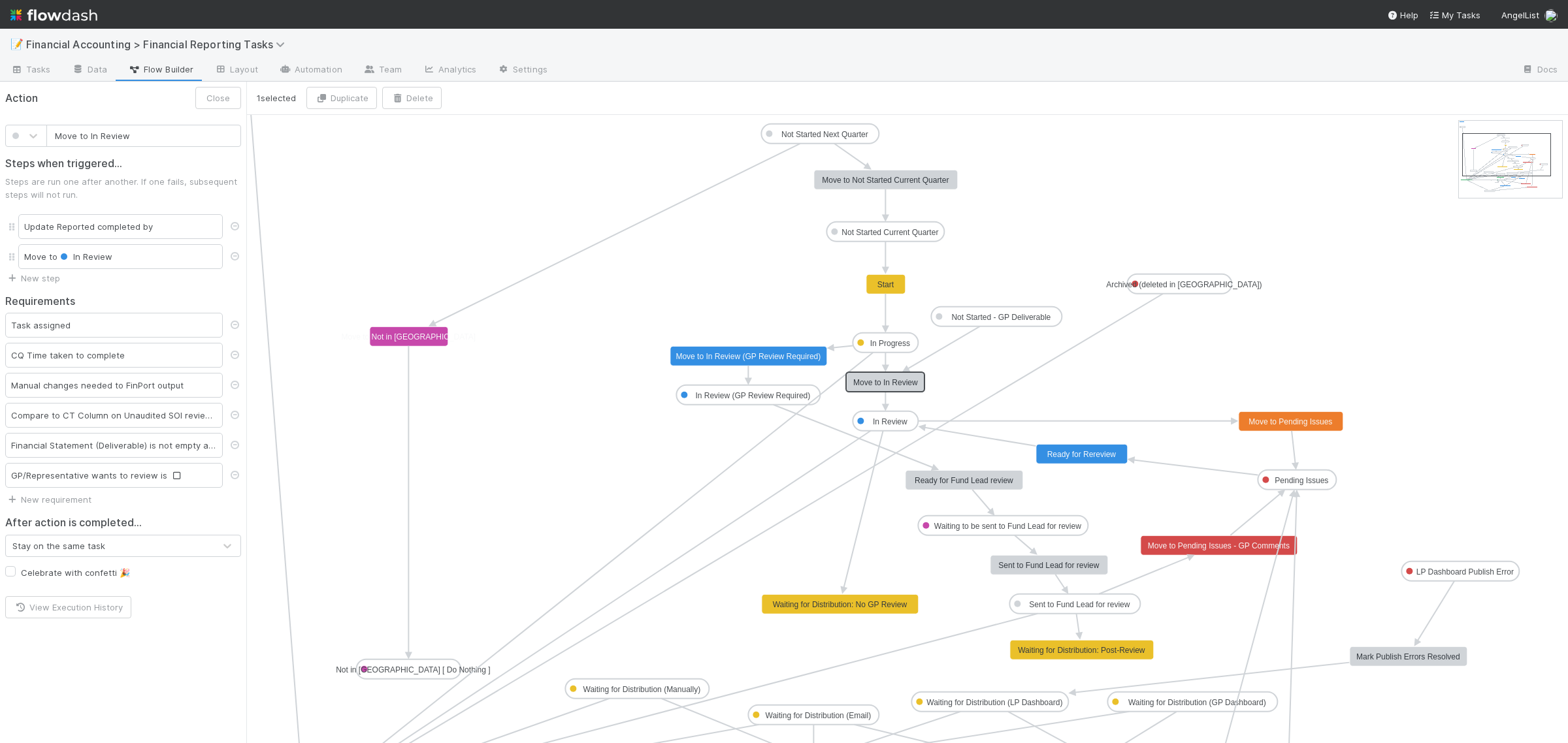
click at [879, 382] on text "Move to In Review" at bounding box center [885, 382] width 65 height 9
type input "Move to In Review (GP Review Required)"
checkbox input "true"
click at [740, 352] on text "Move to In Review (GP Review Required)" at bounding box center [747, 357] width 145 height 9
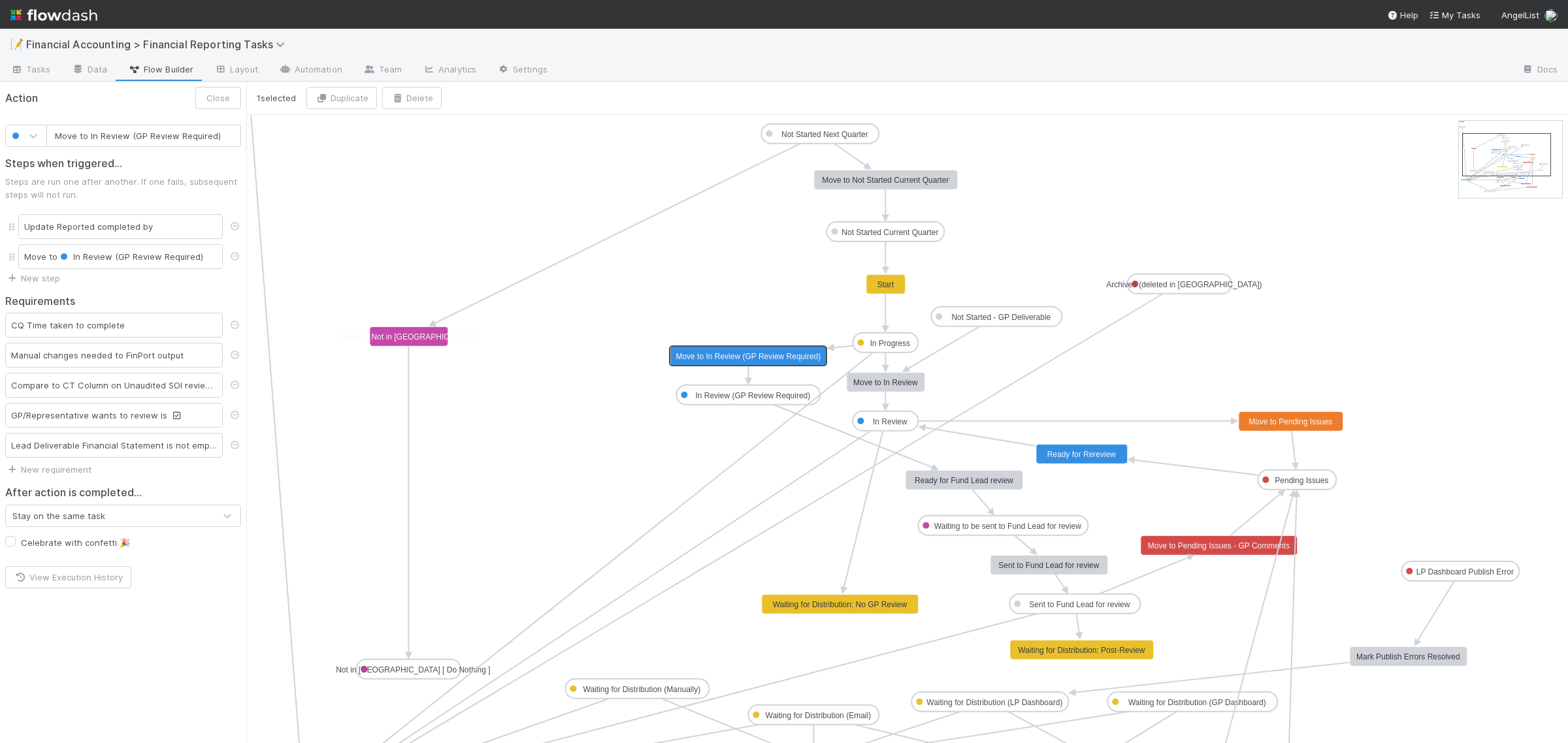
type input "Move to In Review"
checkbox input "false"
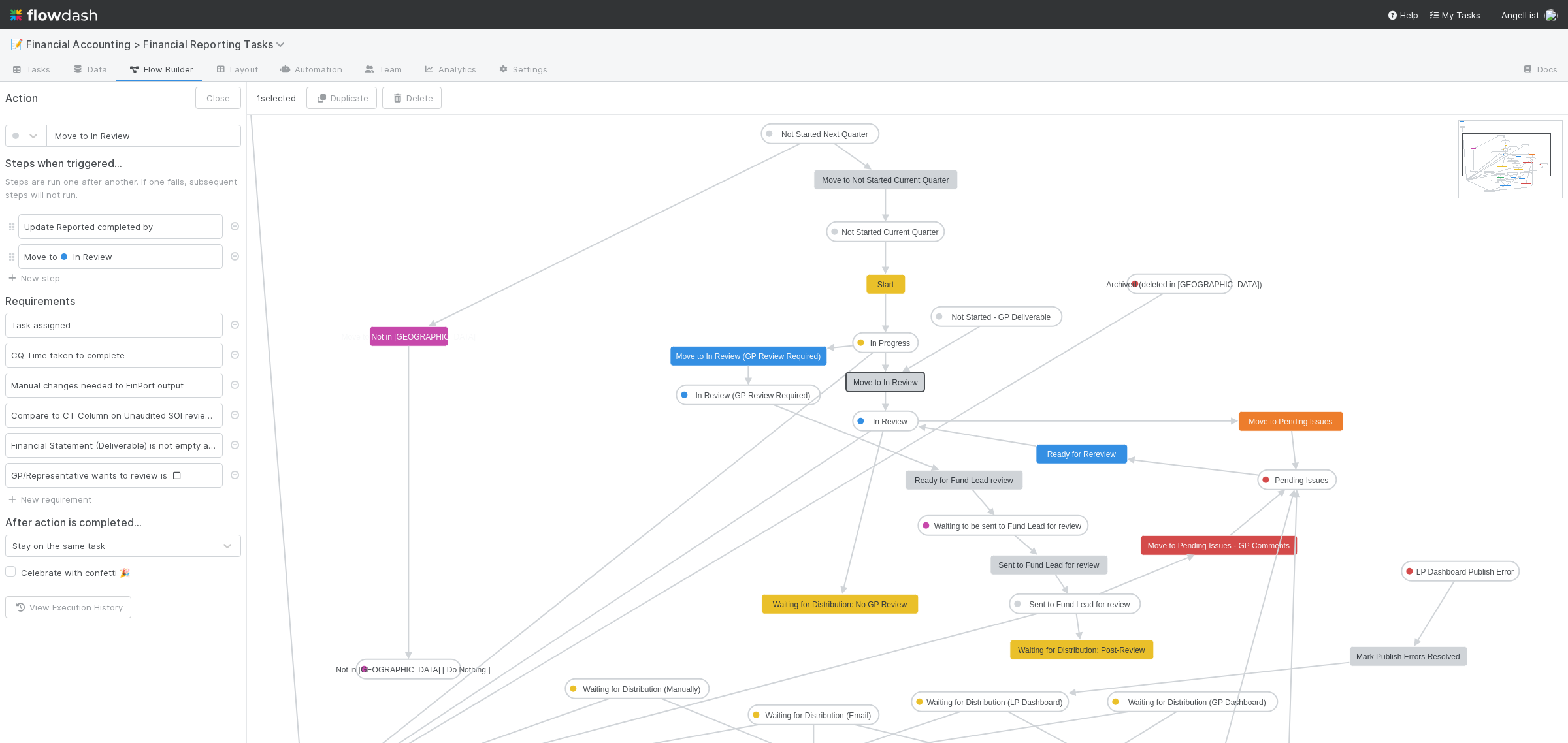
click at [886, 382] on text "Move to In Review" at bounding box center [885, 382] width 65 height 9
type input "Move to In Review (GP Review Required)"
checkbox input "true"
click at [706, 355] on text "Move to In Review (GP Review Required)" at bounding box center [747, 357] width 145 height 9
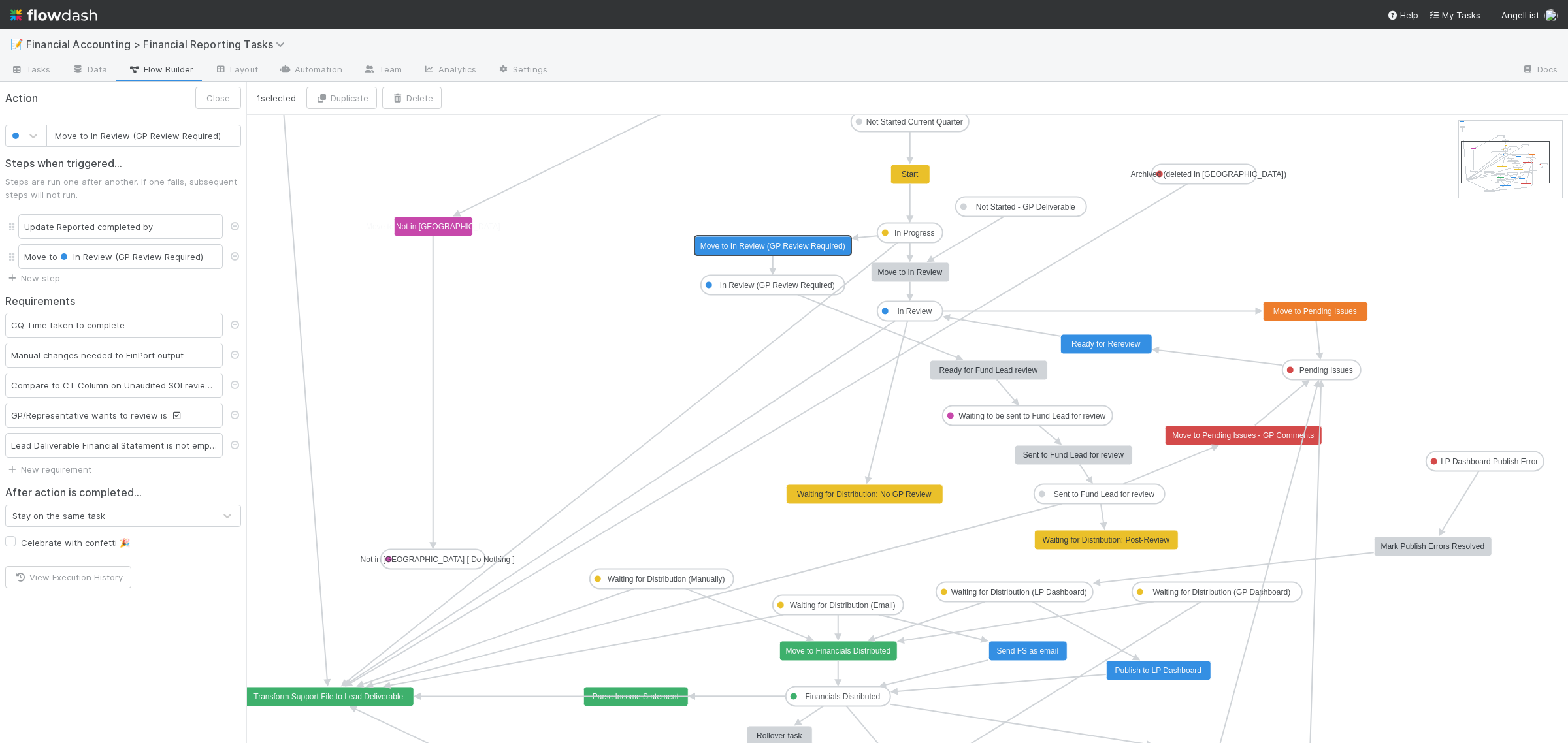
type input "Move to In Review"
checkbox input "false"
click at [905, 275] on text "Move to In Review" at bounding box center [910, 272] width 65 height 9
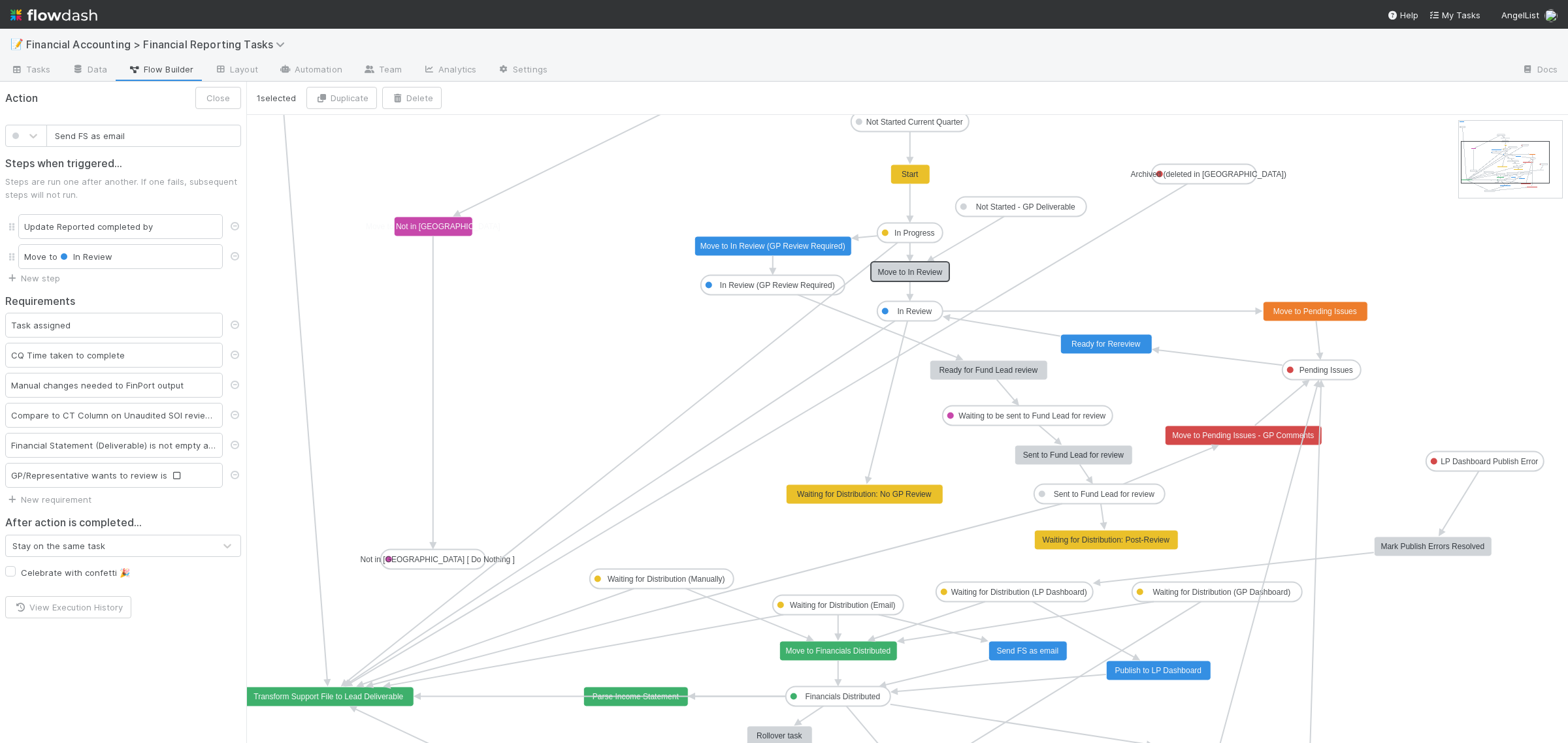
click at [1041, 652] on text "Send FS as email" at bounding box center [1027, 651] width 62 height 9
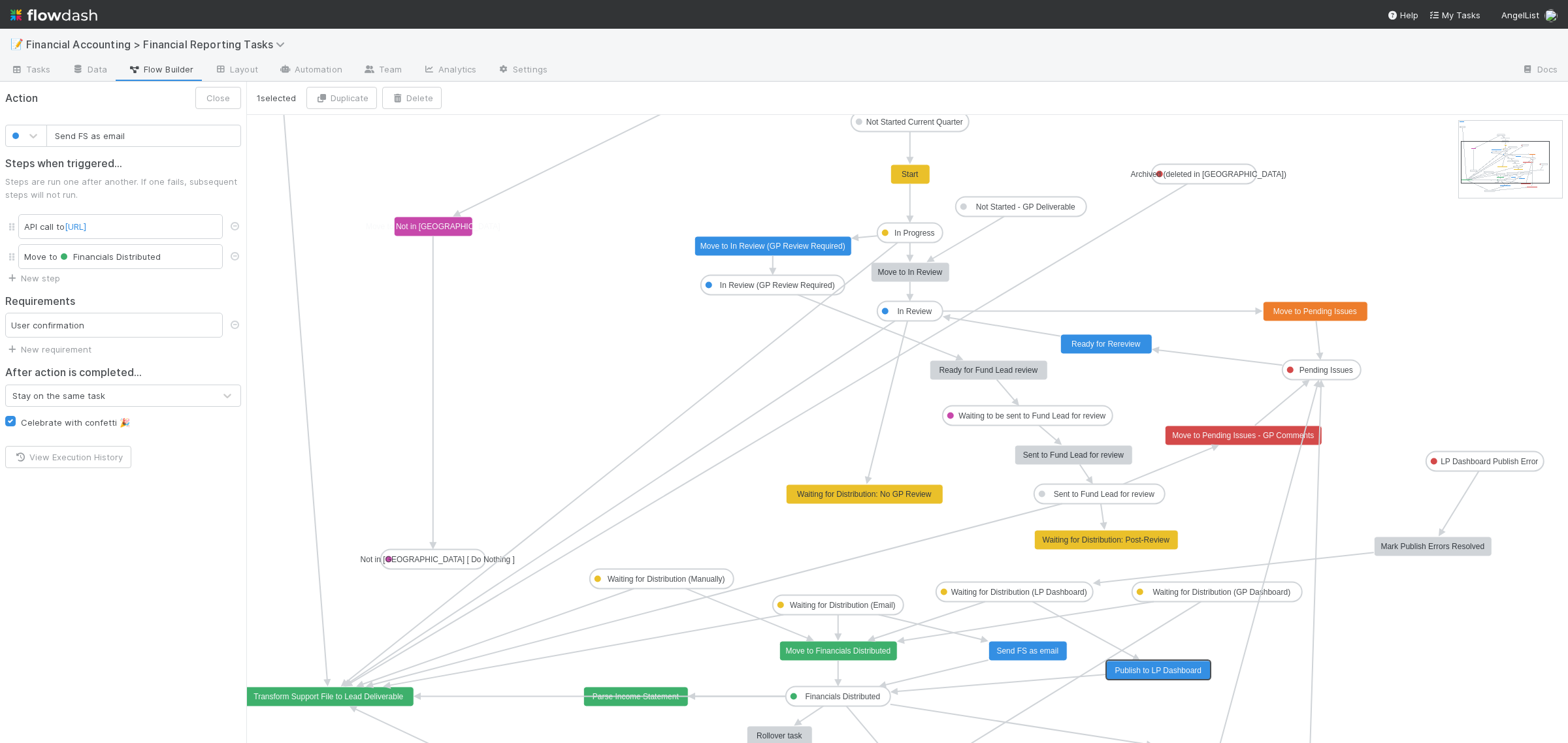
type input "Publish to LP Dashboard"
checkbox input "true"
click at [1144, 670] on text "Publish to LP Dashboard" at bounding box center [1158, 670] width 87 height 9
type input "Move to In Review (GP Review Required)"
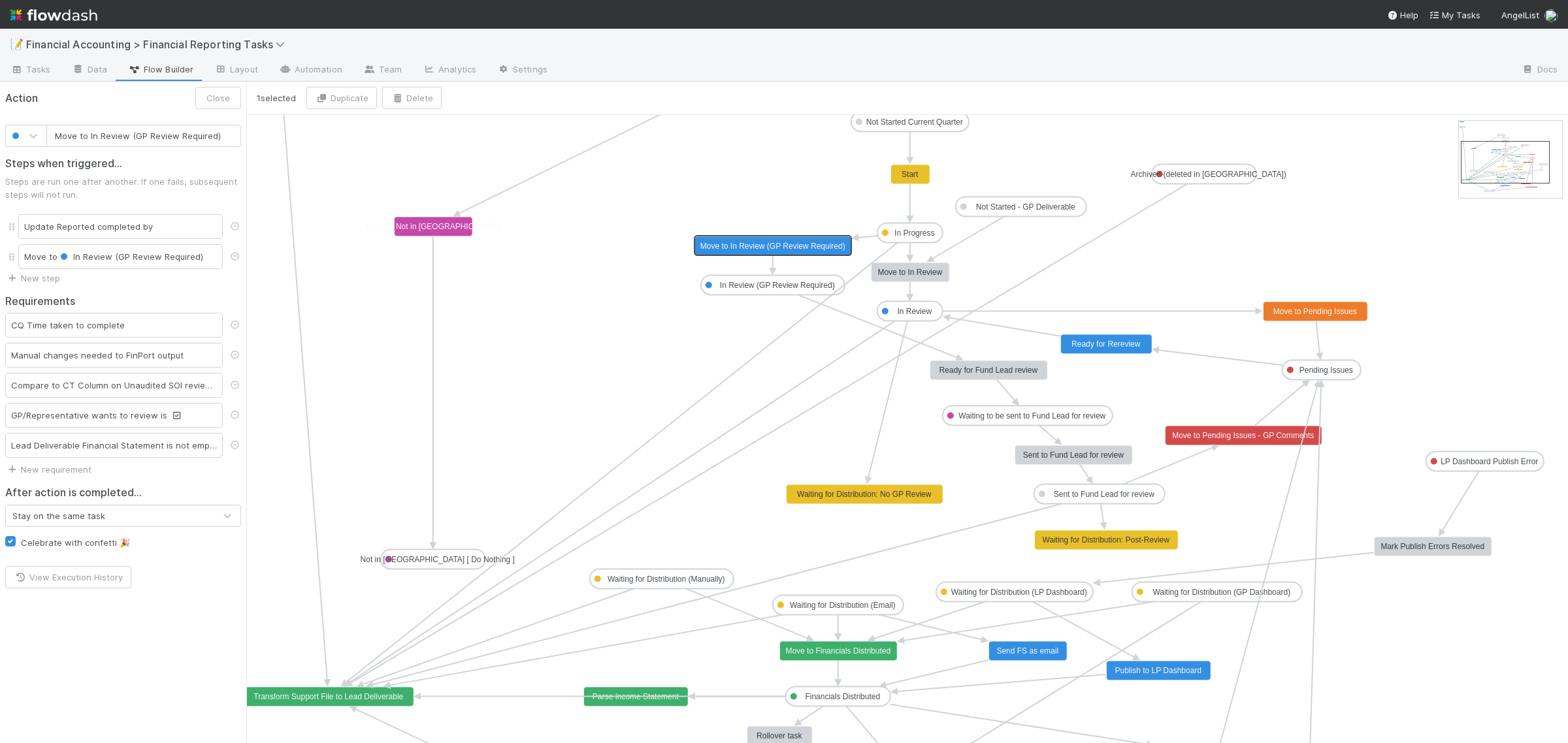
click at [778, 250] on text "Move to In Review (GP Review Required)" at bounding box center [772, 246] width 145 height 9
click at [50, 61] on link "Tasks" at bounding box center [30, 71] width 61 height 21
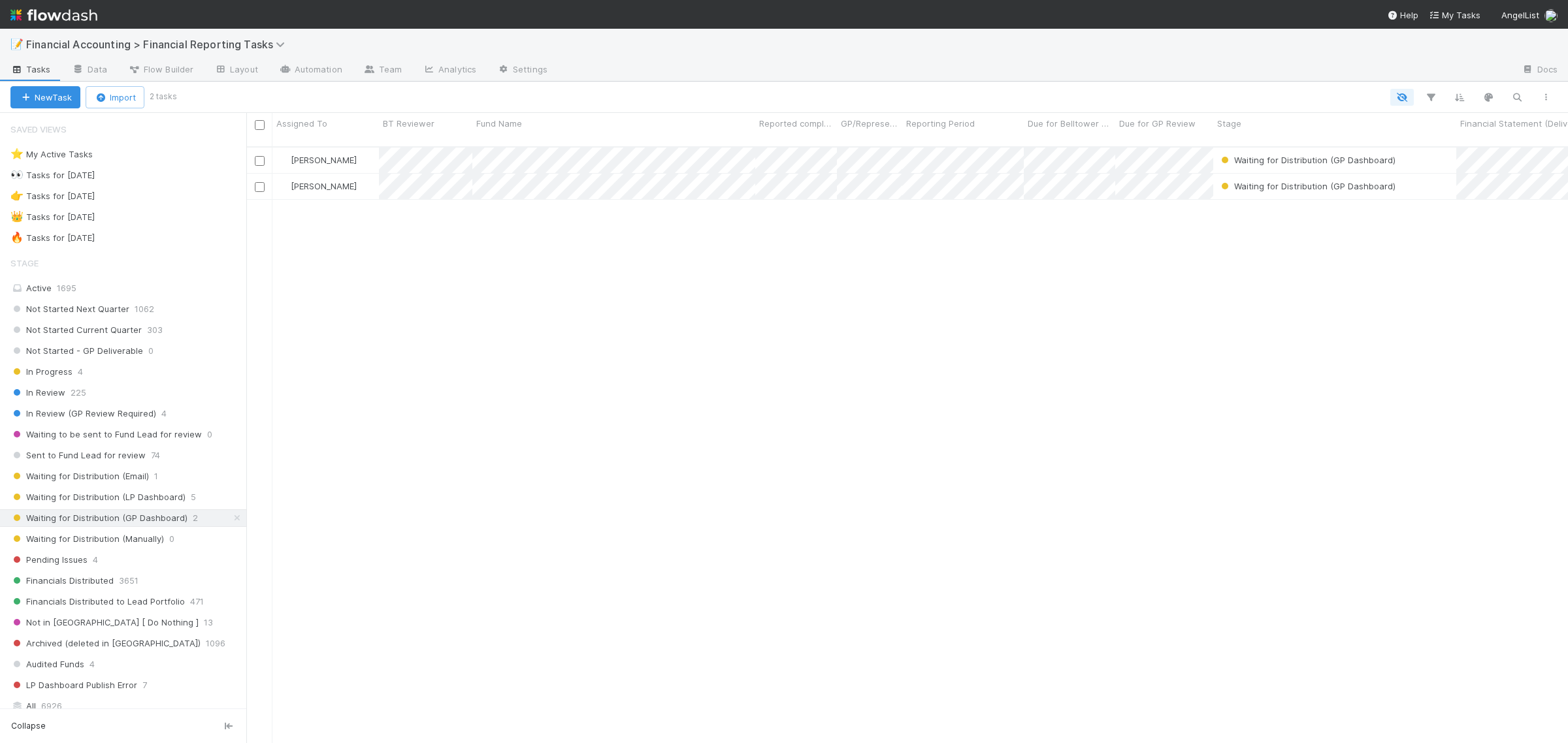
scroll to position [594, 1310]
drag, startPoint x: 85, startPoint y: 286, endPoint x: 93, endPoint y: 301, distance: 17.0
click at [85, 286] on div "Active 1695" at bounding box center [127, 288] width 233 height 17
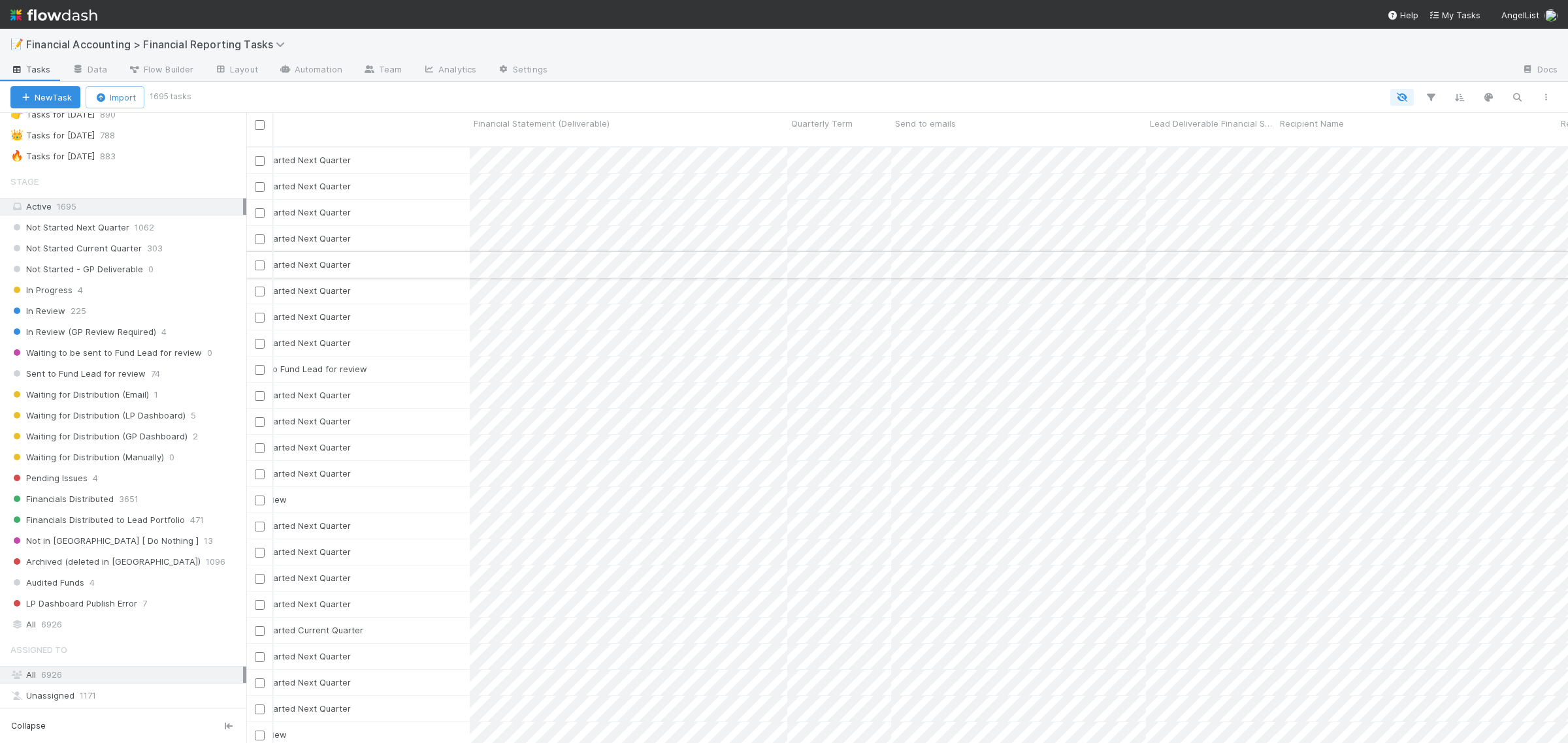
scroll to position [0, 1143]
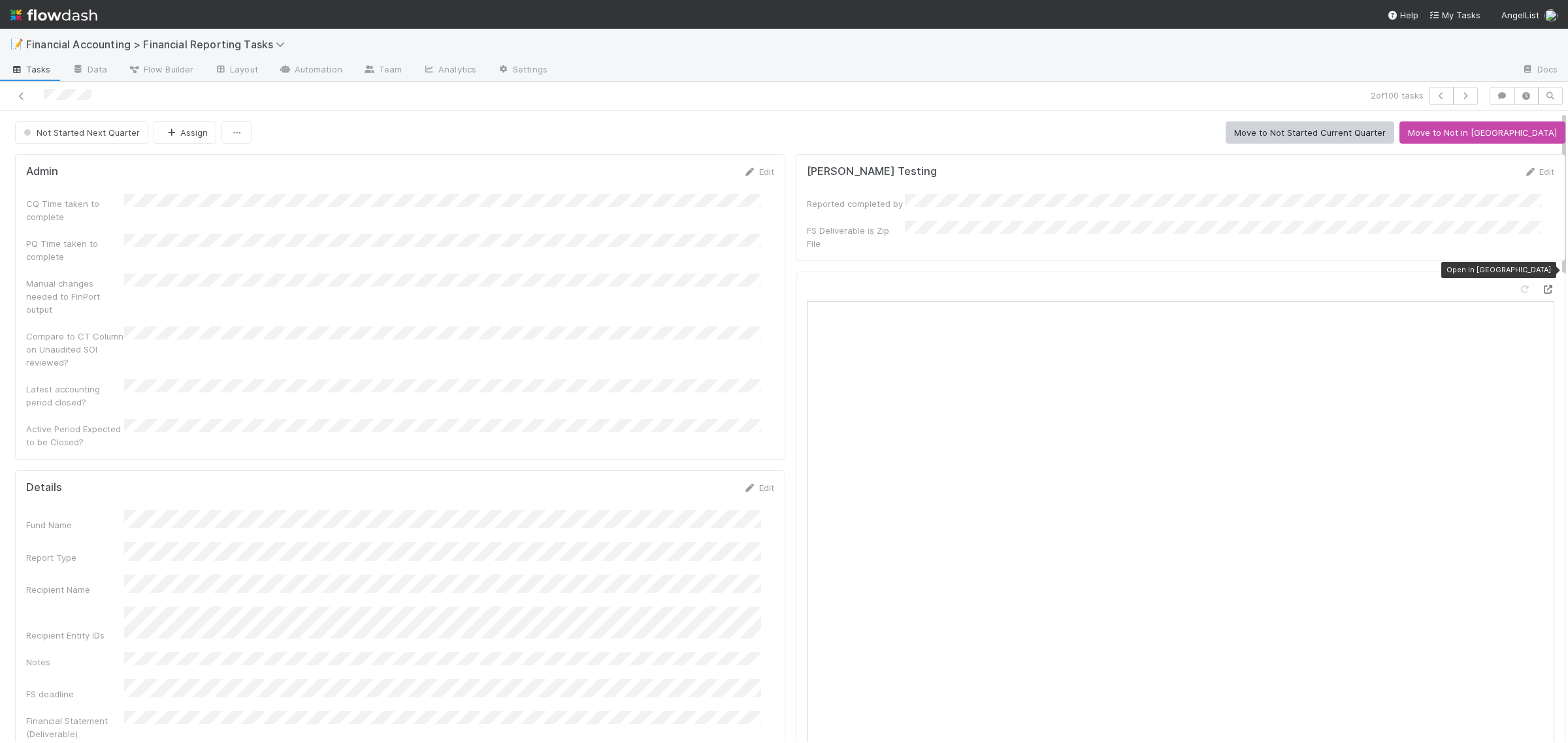
click at [1541, 285] on icon at bounding box center [1548, 289] width 13 height 9
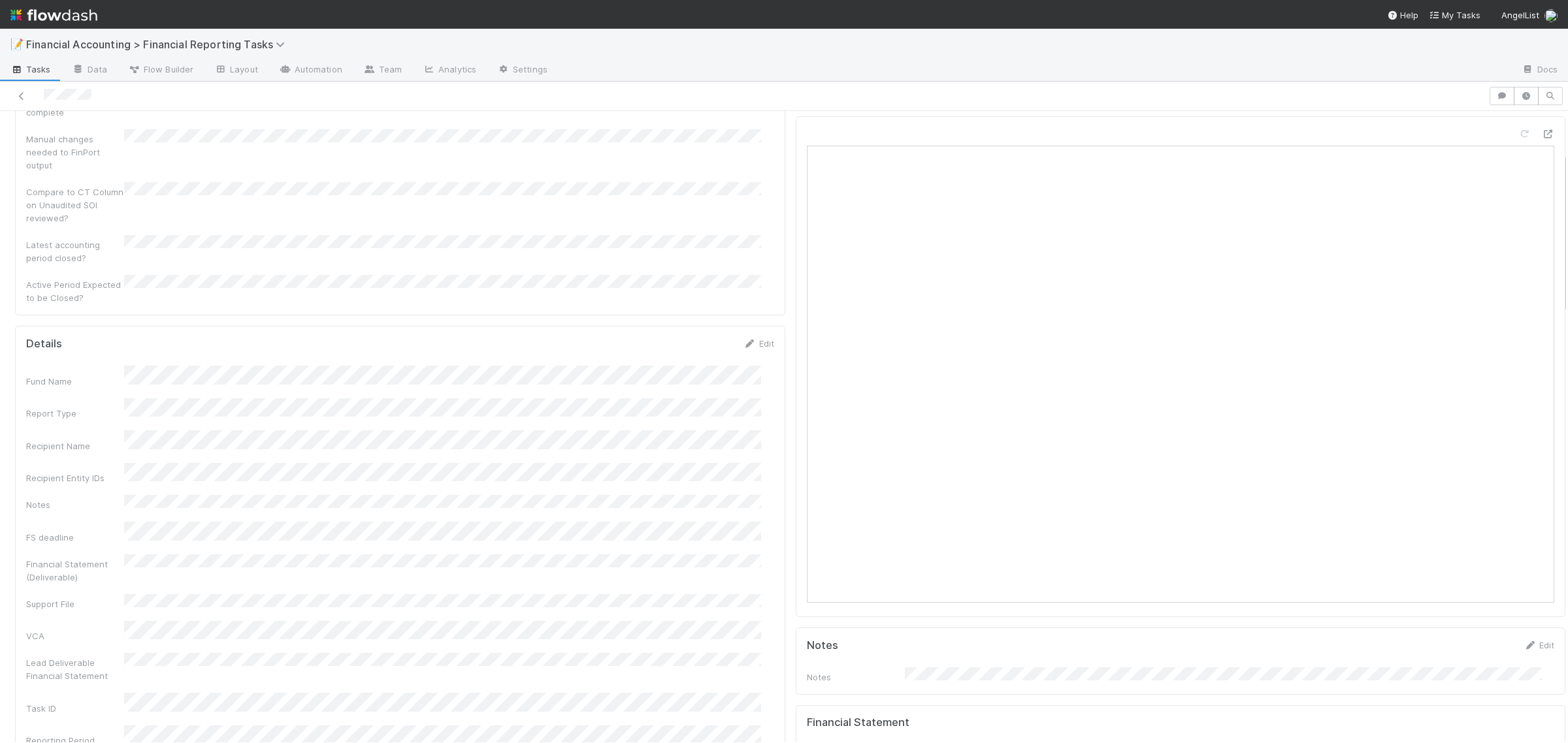
scroll to position [163, 0]
click at [25, 96] on icon at bounding box center [22, 96] width 13 height 9
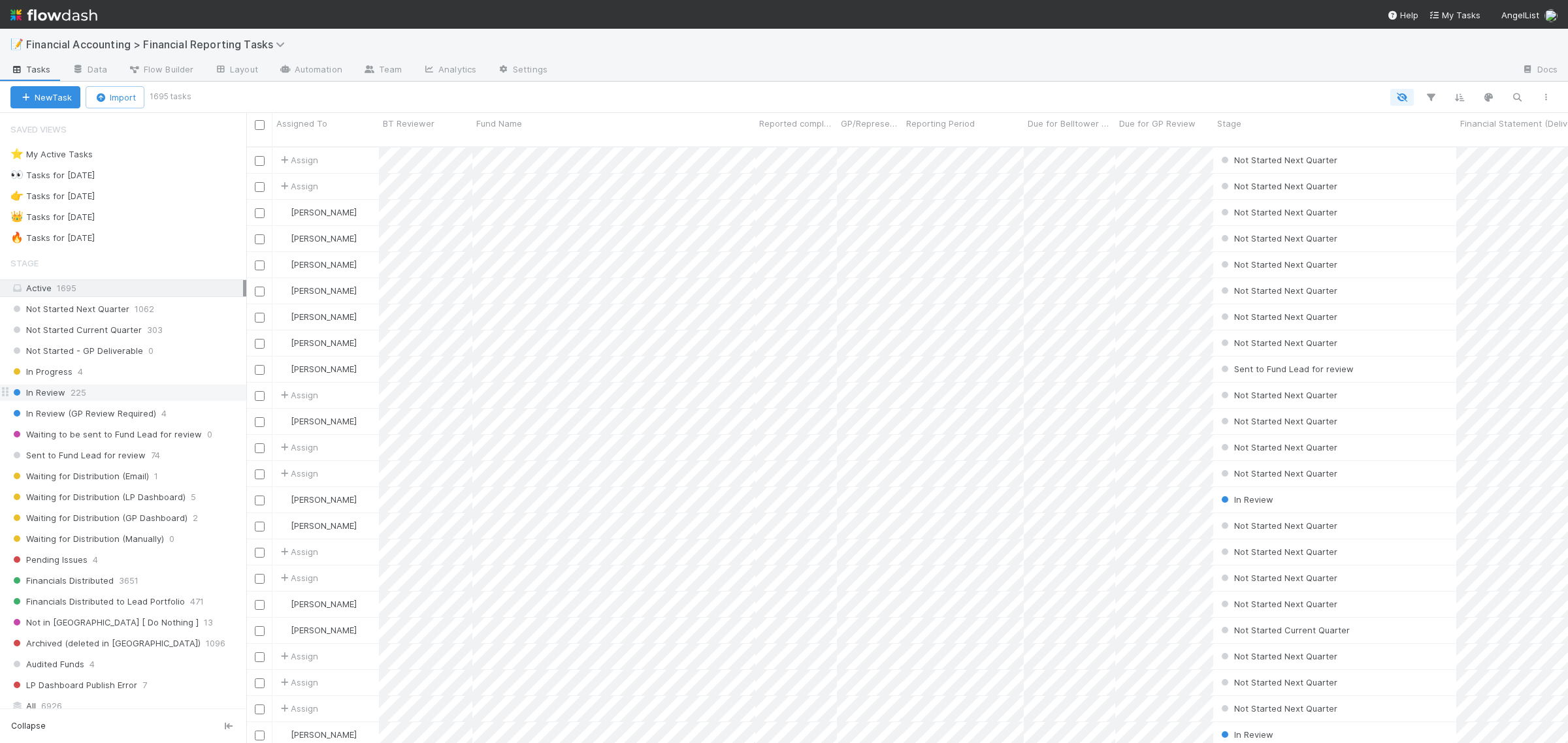
scroll to position [594, 1310]
click at [94, 242] on div "🔥 Tasks for [DATE]" at bounding box center [53, 238] width 85 height 17
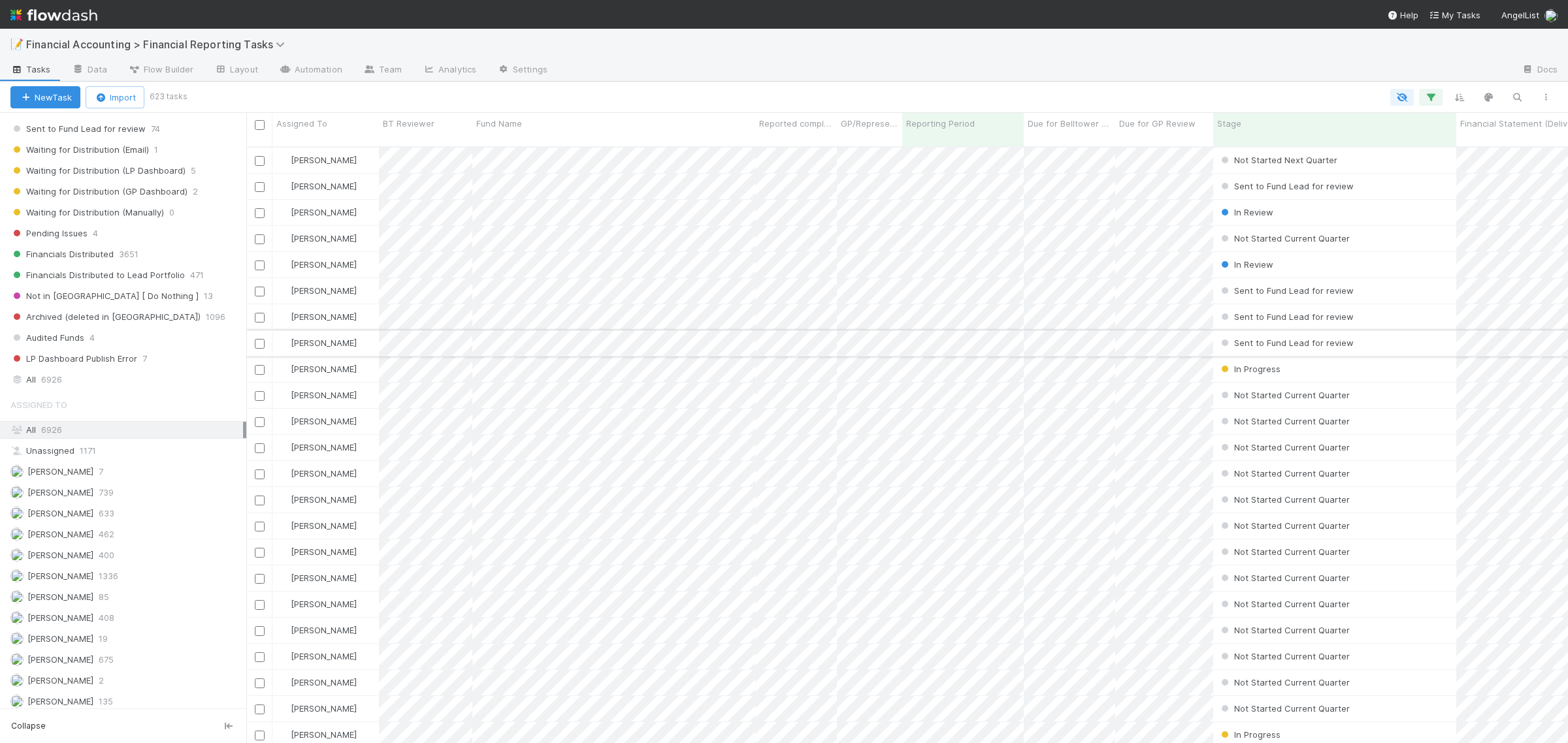
scroll to position [594, 1310]
click at [1436, 96] on icon "button" at bounding box center [1431, 97] width 13 height 12
click at [1069, 233] on link "And.." at bounding box center [1063, 227] width 41 height 19
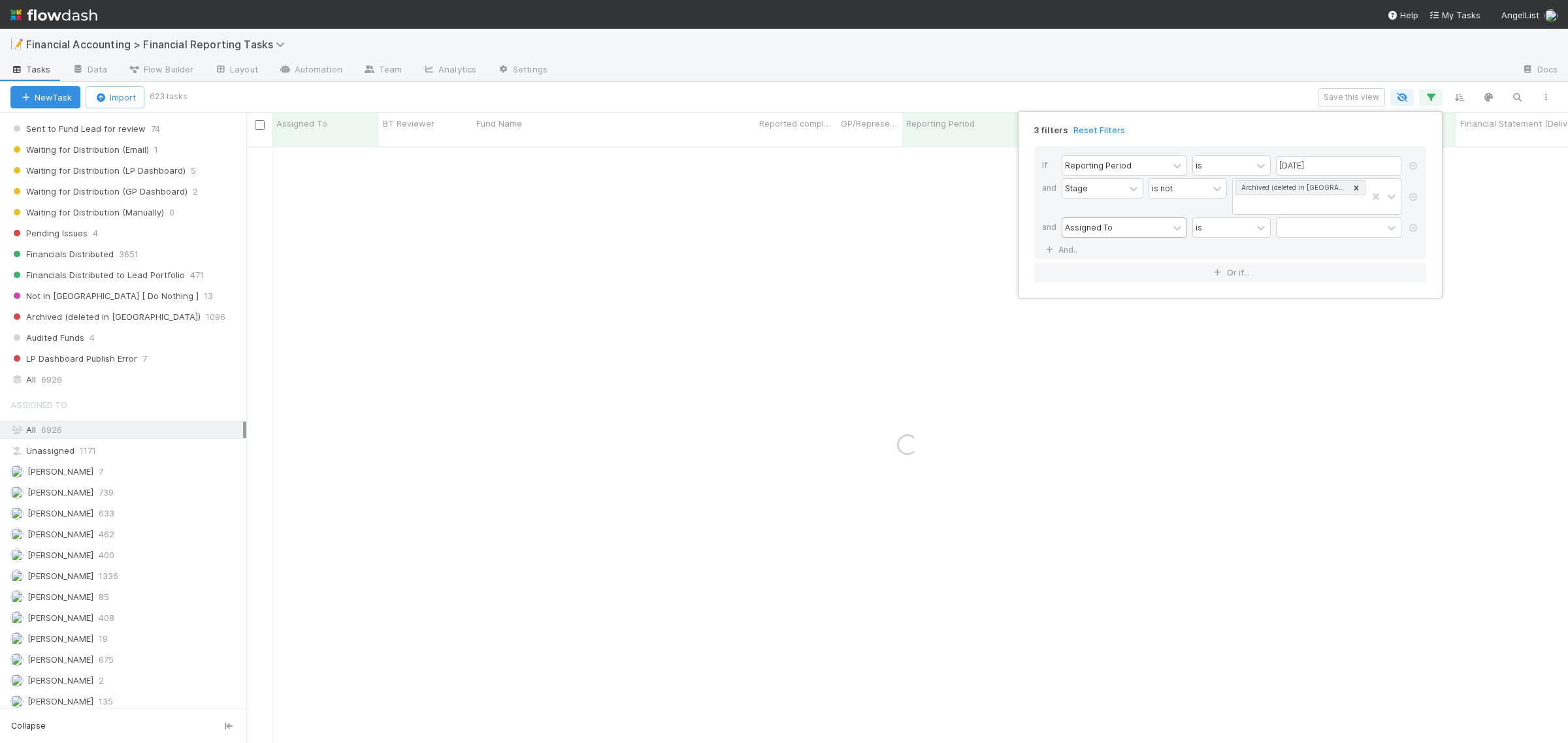
click at [1119, 225] on div "Assigned To" at bounding box center [1115, 227] width 106 height 19
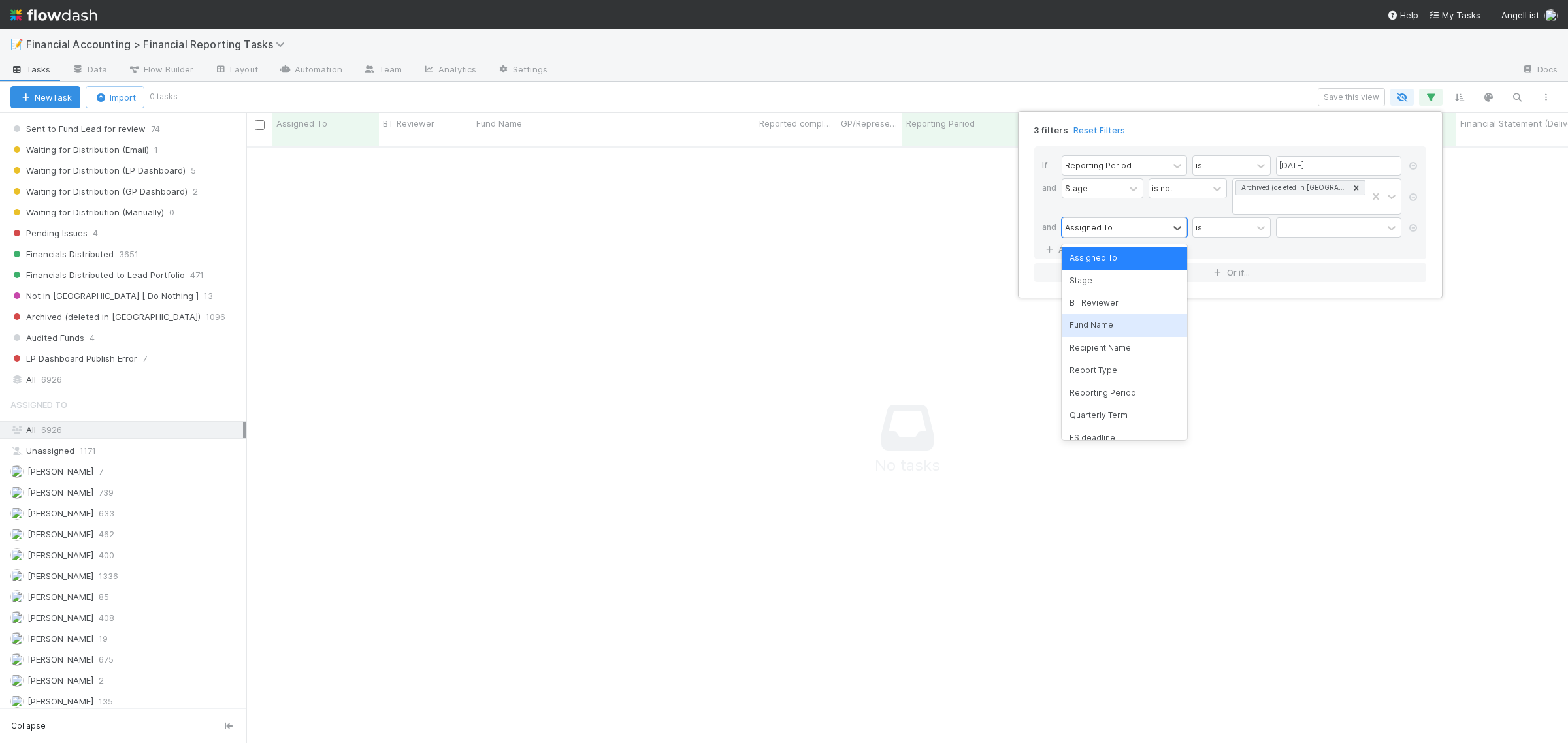
click at [1132, 328] on div "Fund Name" at bounding box center [1125, 326] width 126 height 22
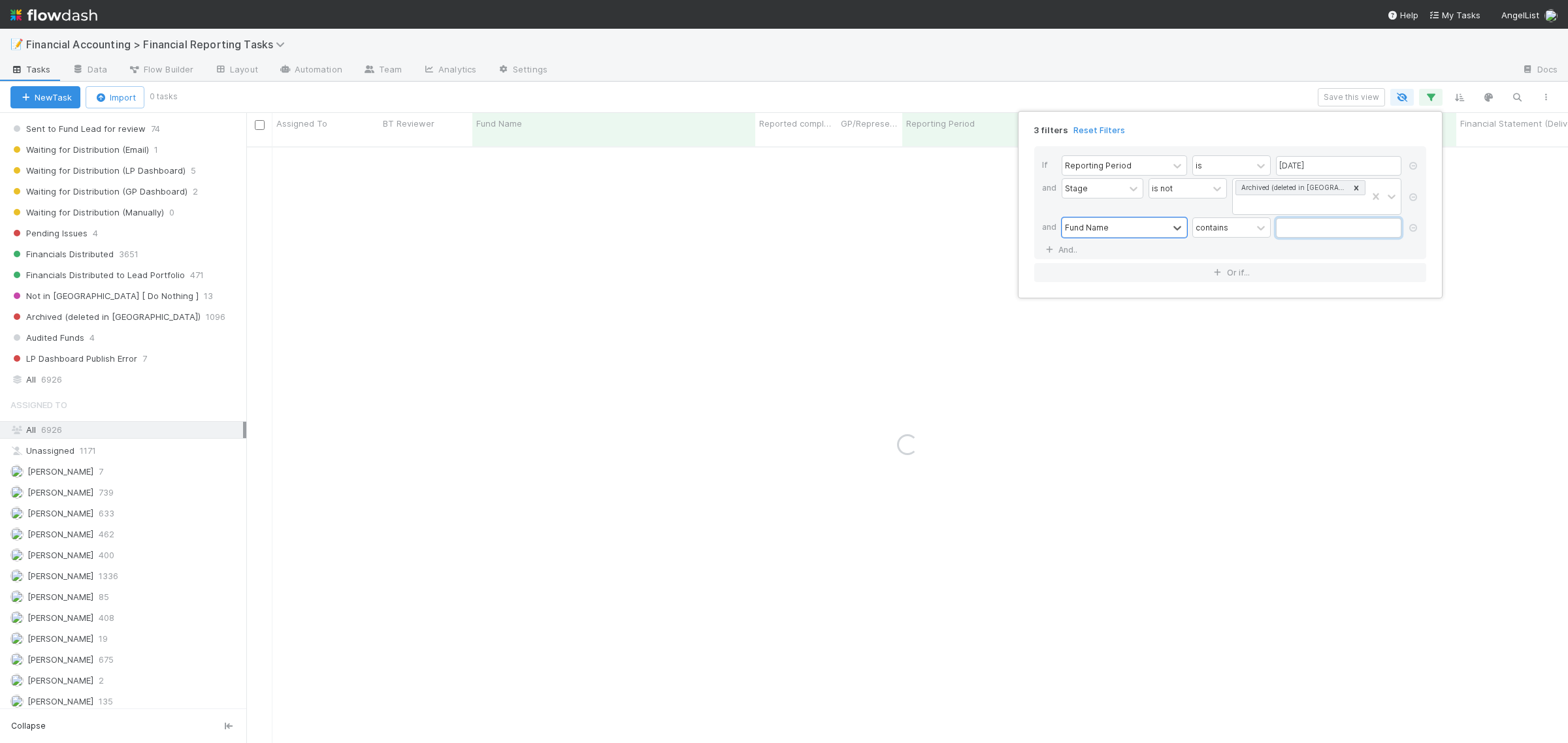
click at [1327, 223] on input "text" at bounding box center [1339, 228] width 126 height 20
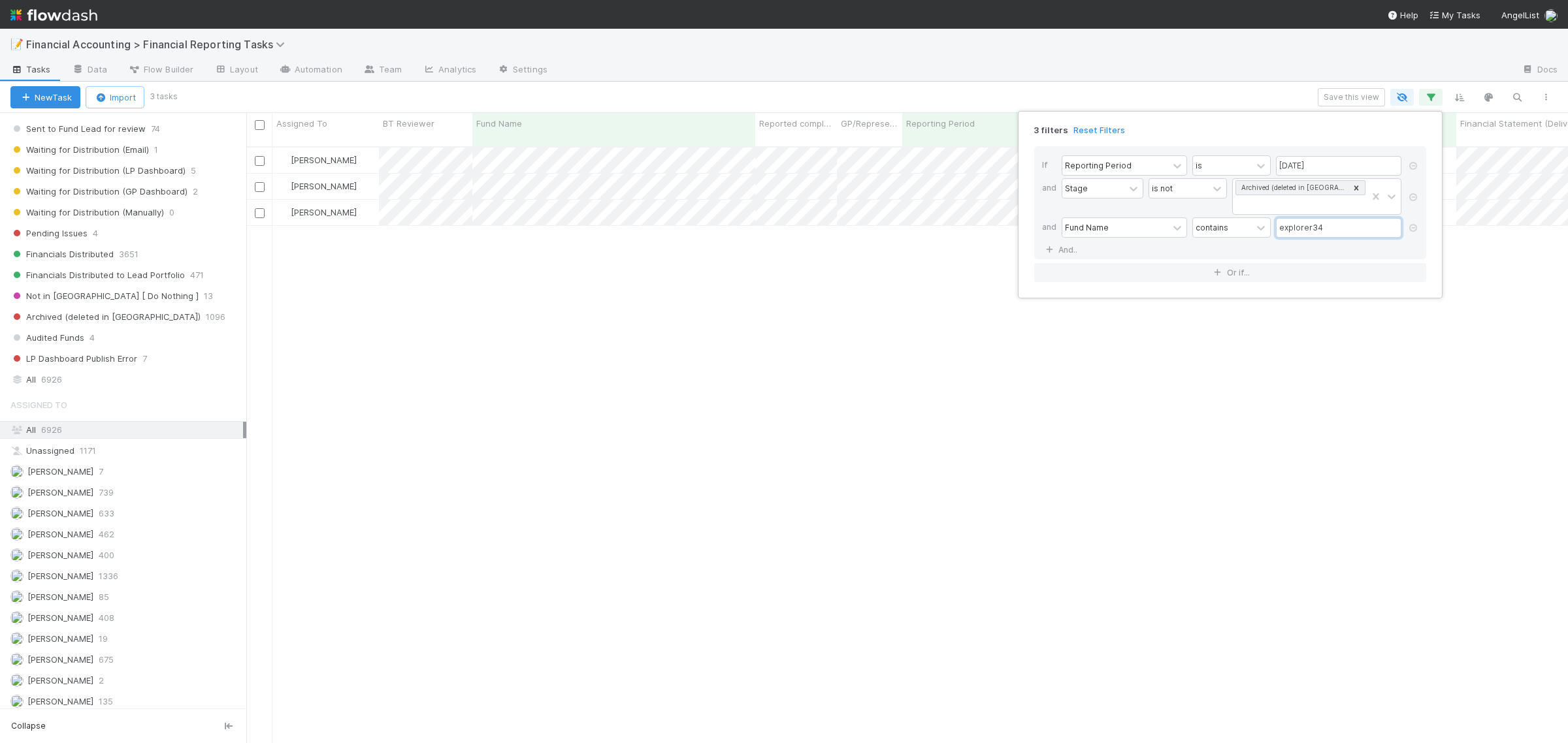
scroll to position [594, 1310]
type input "explorer34"
click at [570, 278] on div "3 filters Reset Filters If Reporting Period is [DATE] and Stage is not Archived…" at bounding box center [784, 371] width 1568 height 743
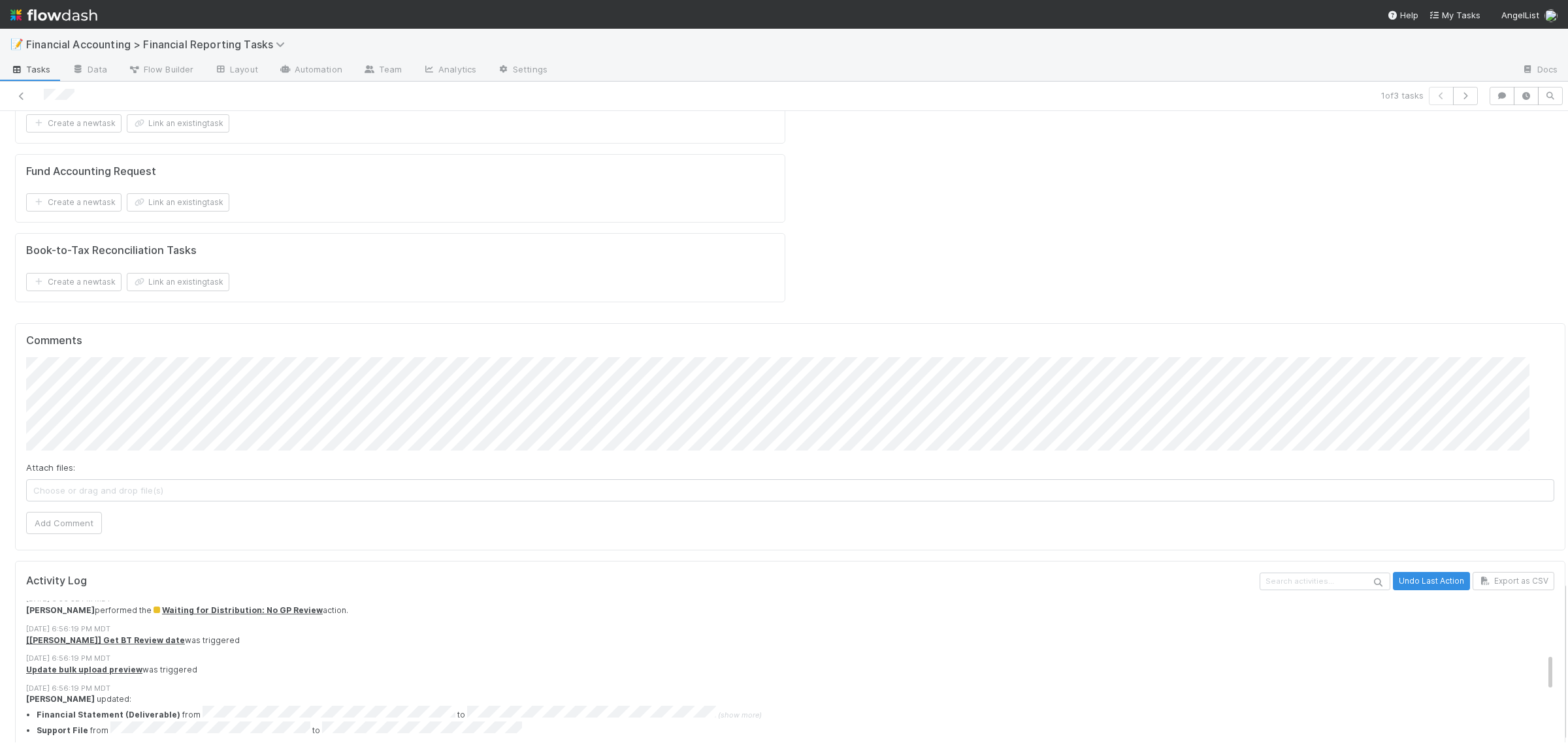
scroll to position [284, 0]
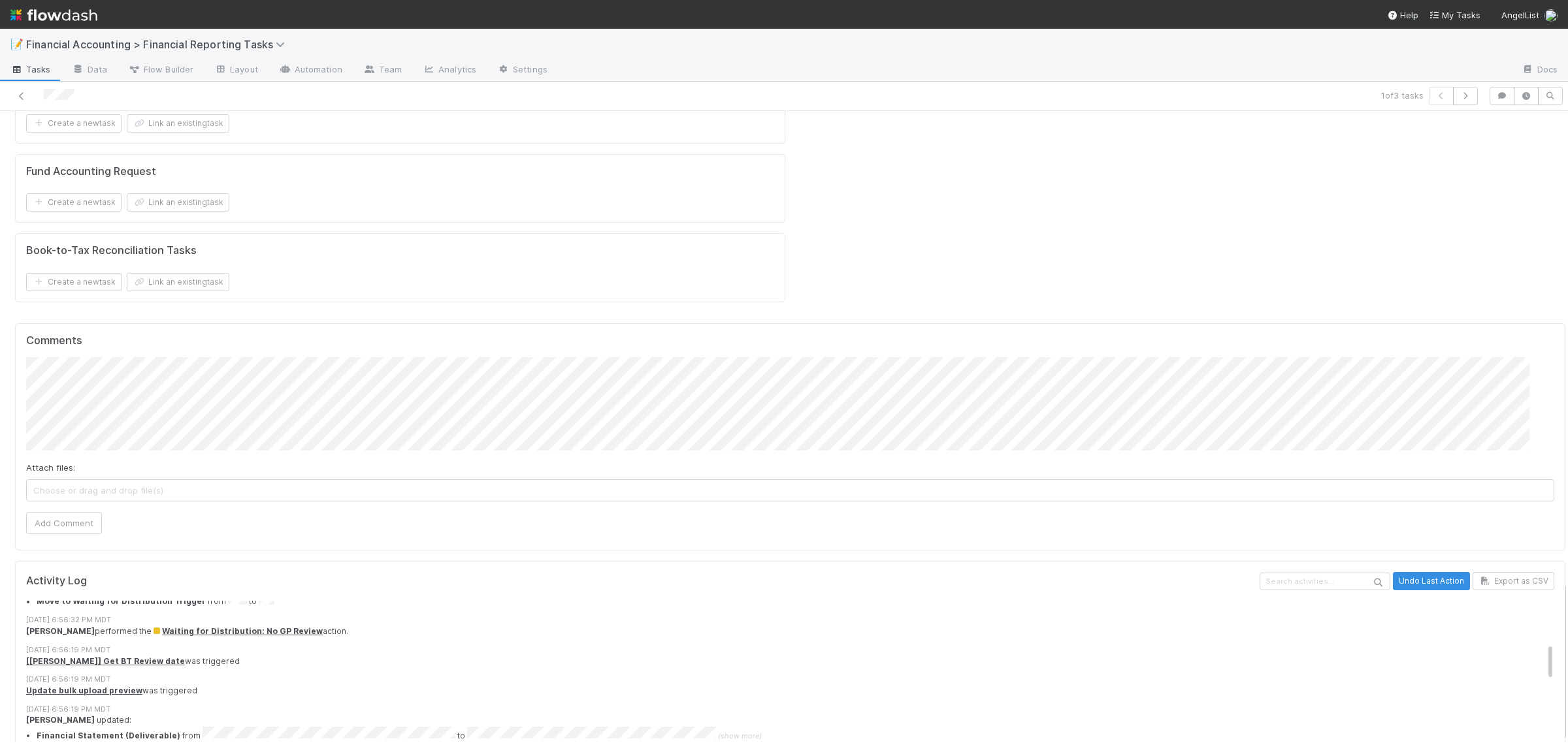
click at [718, 731] on span "(show more)" at bounding box center [740, 736] width 44 height 9
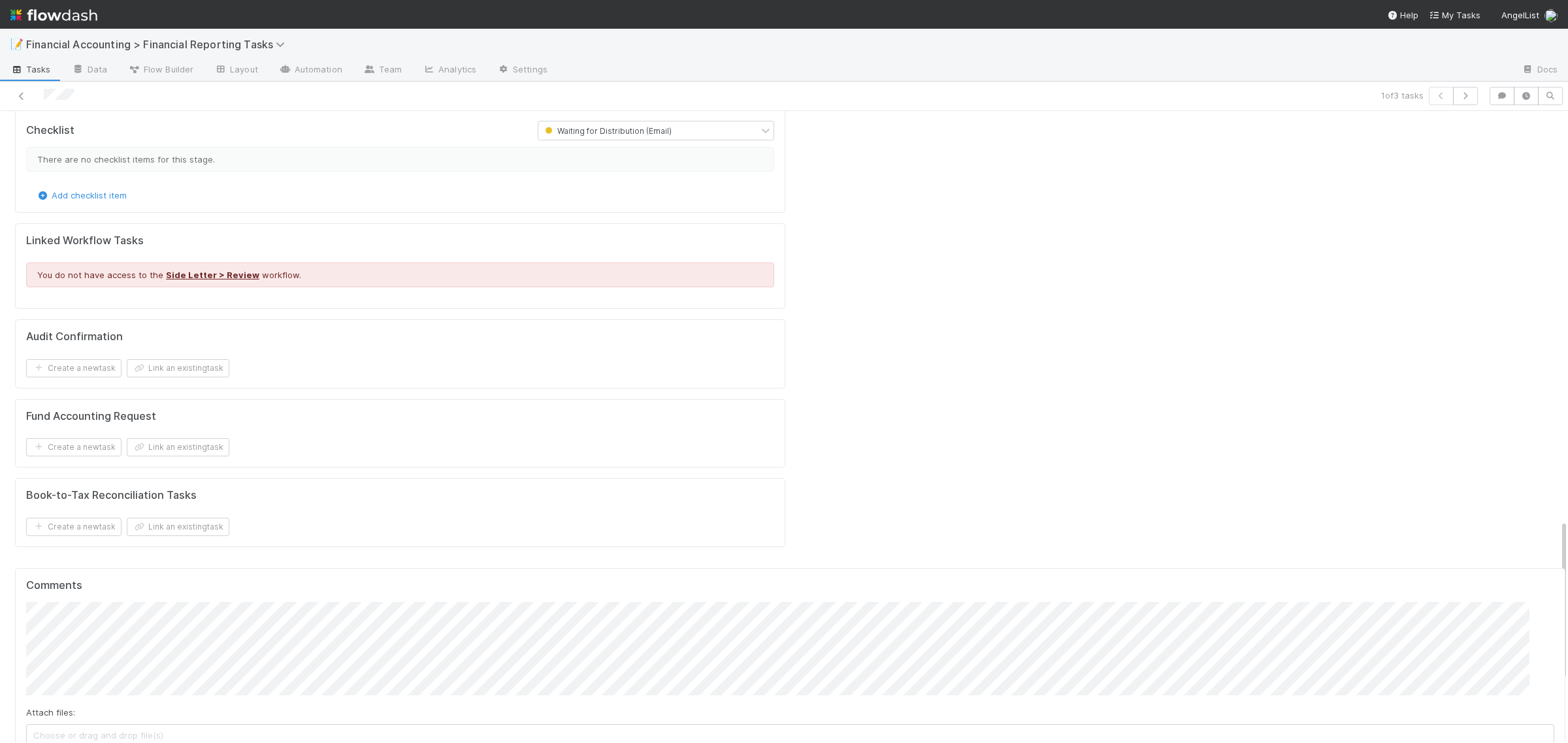
scroll to position [1846, 0]
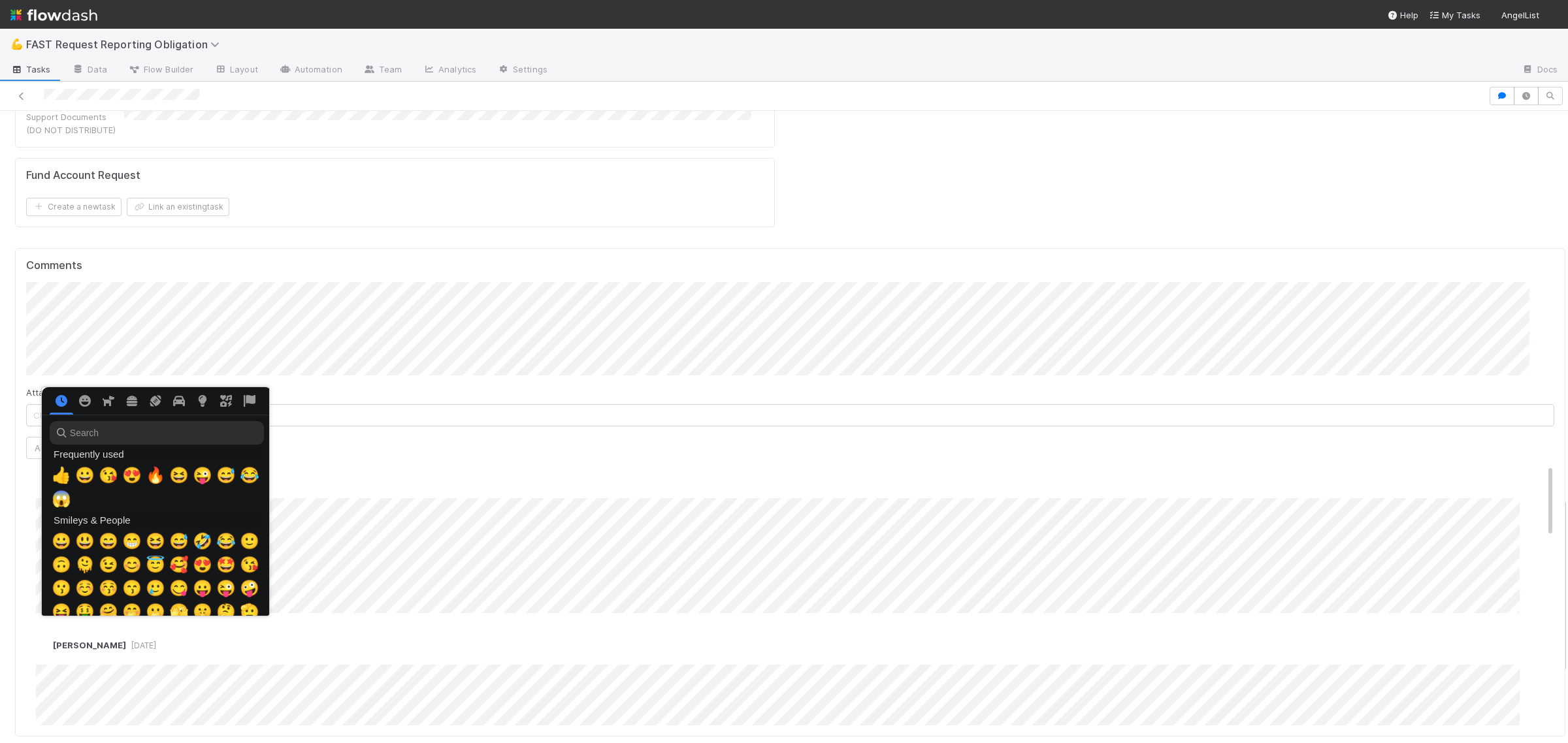
scroll to position [0, 7]
click at [141, 429] on input "search" at bounding box center [154, 433] width 214 height 24
click at [184, 438] on input "search" at bounding box center [154, 433] width 214 height 24
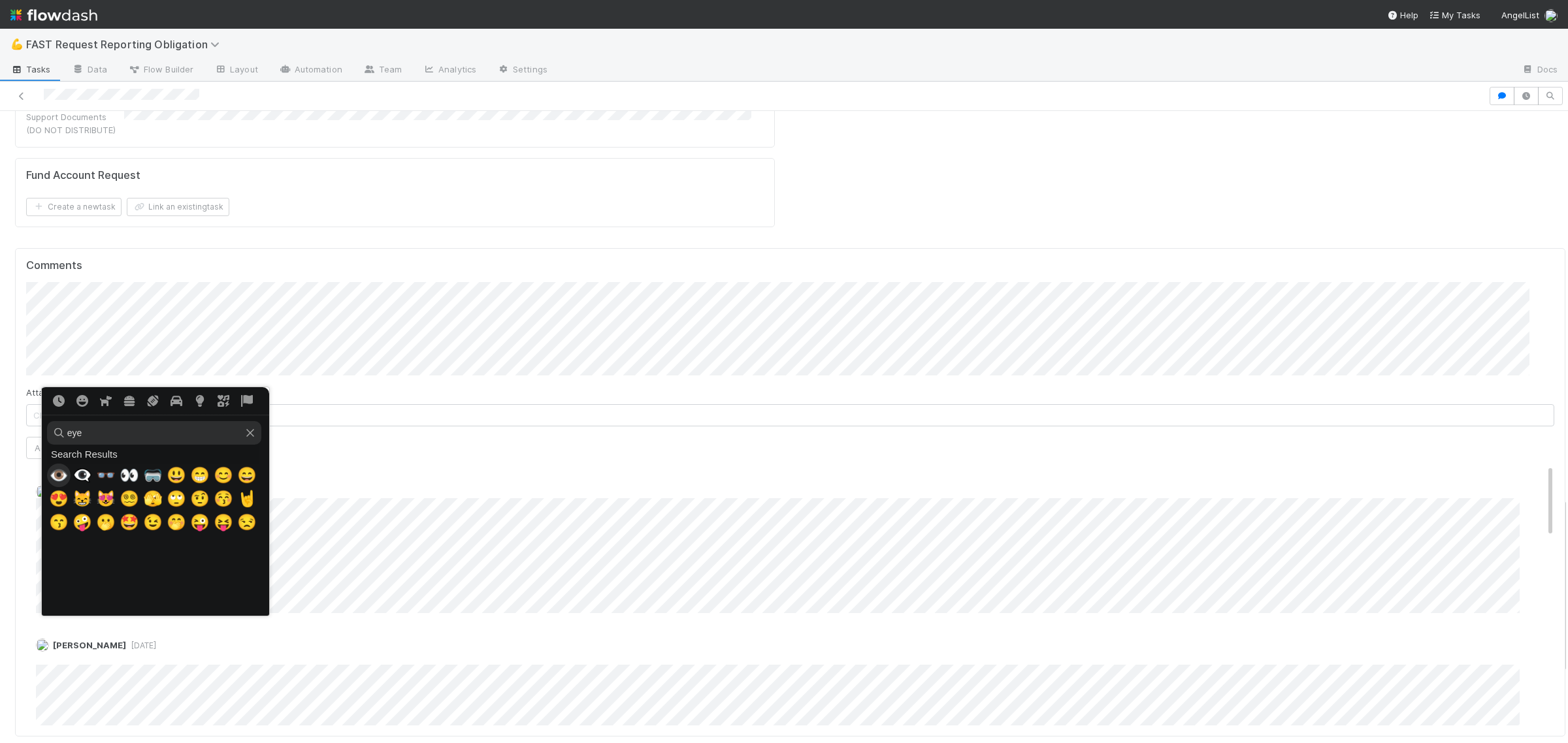
type input "eyes"
click at [54, 472] on span "👀" at bounding box center [59, 476] width 20 height 18
